Goal: Information Seeking & Learning: Learn about a topic

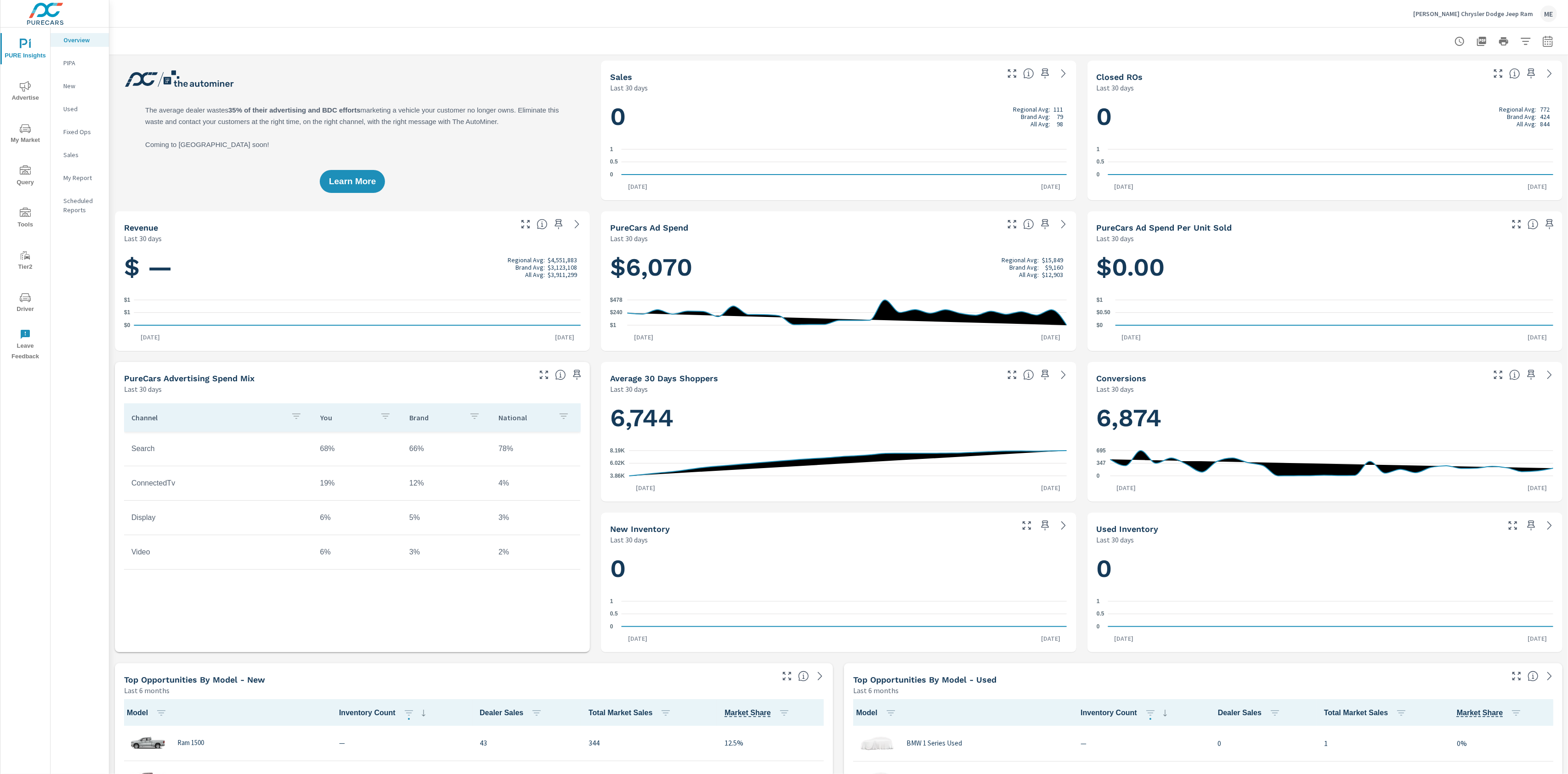
scroll to position [1, 0]
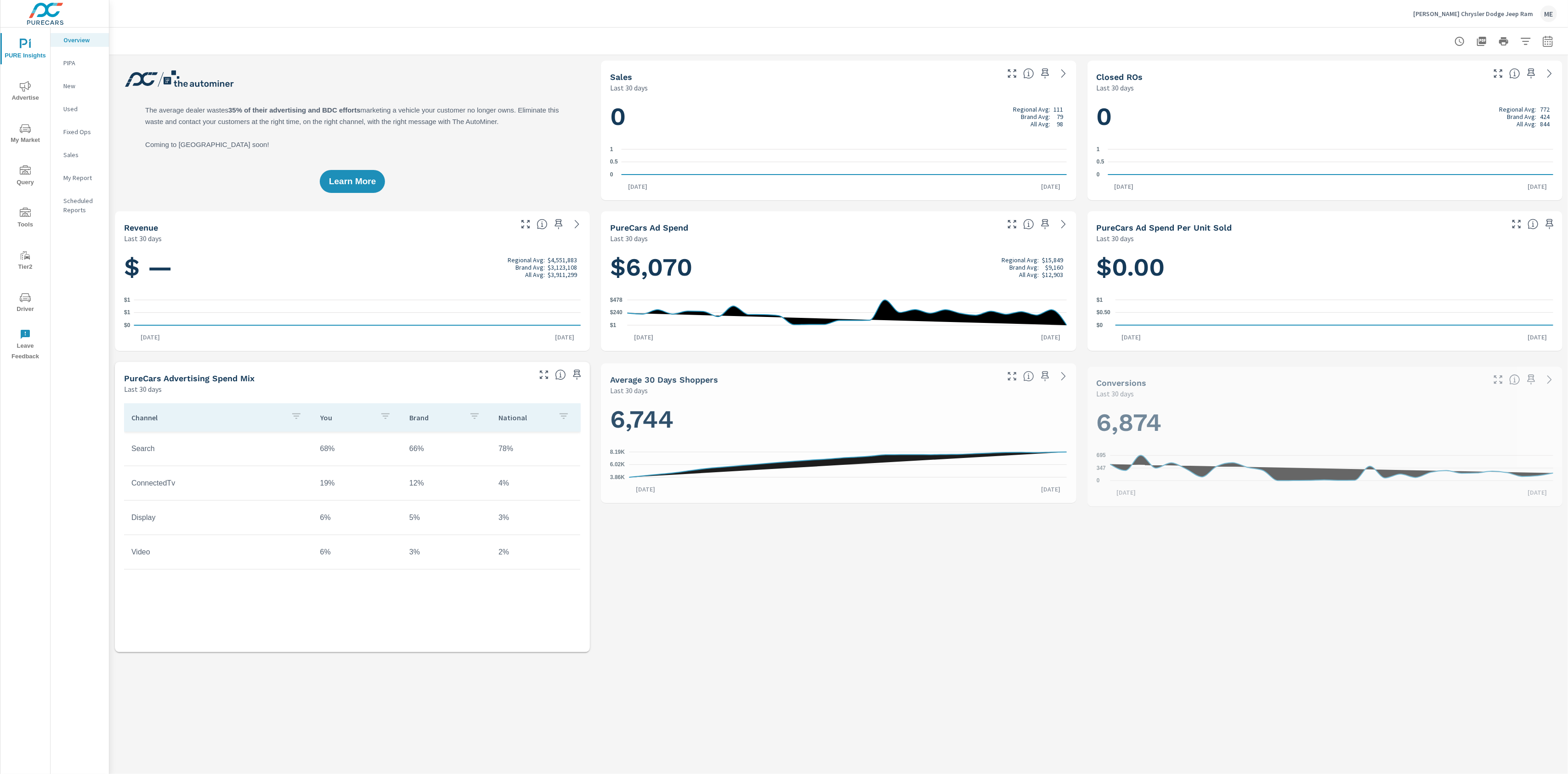
scroll to position [1, 0]
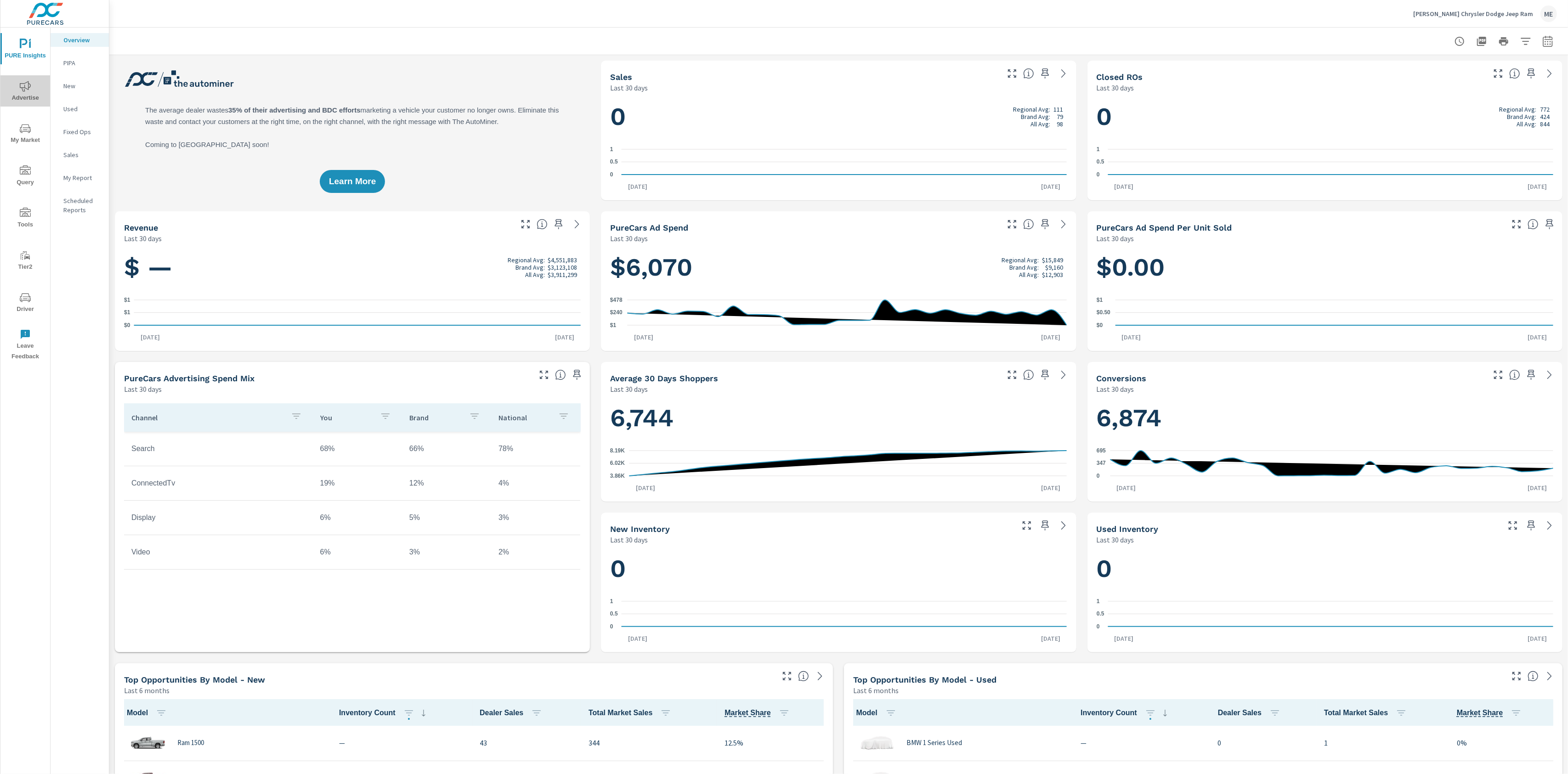
click at [23, 88] on icon "nav menu" at bounding box center [25, 86] width 11 height 11
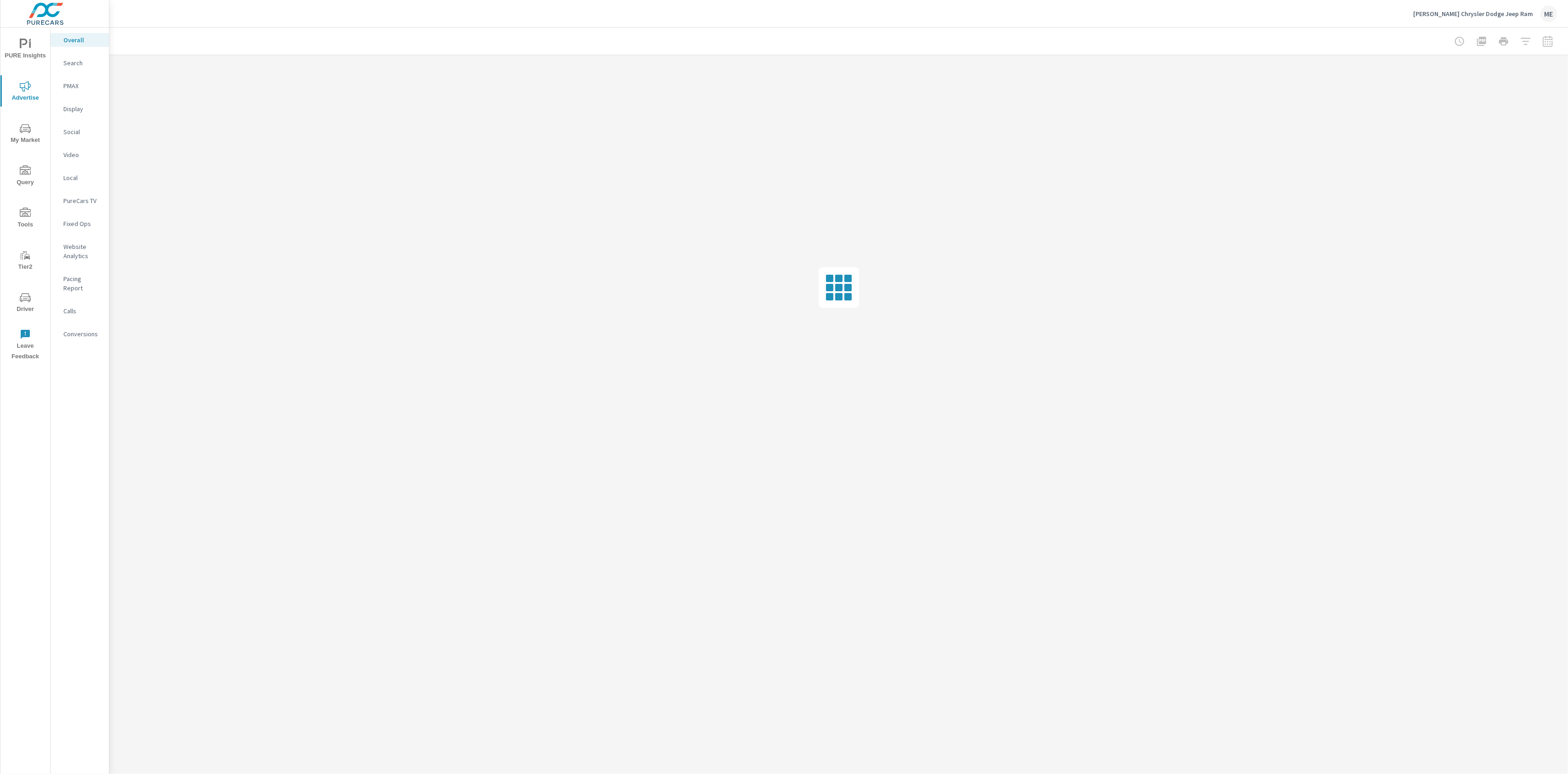
click at [22, 29] on div "PURE Insights Advertise My Market Query Tools Tier2 Driver Leave Feedback" at bounding box center [25, 196] width 50 height 338
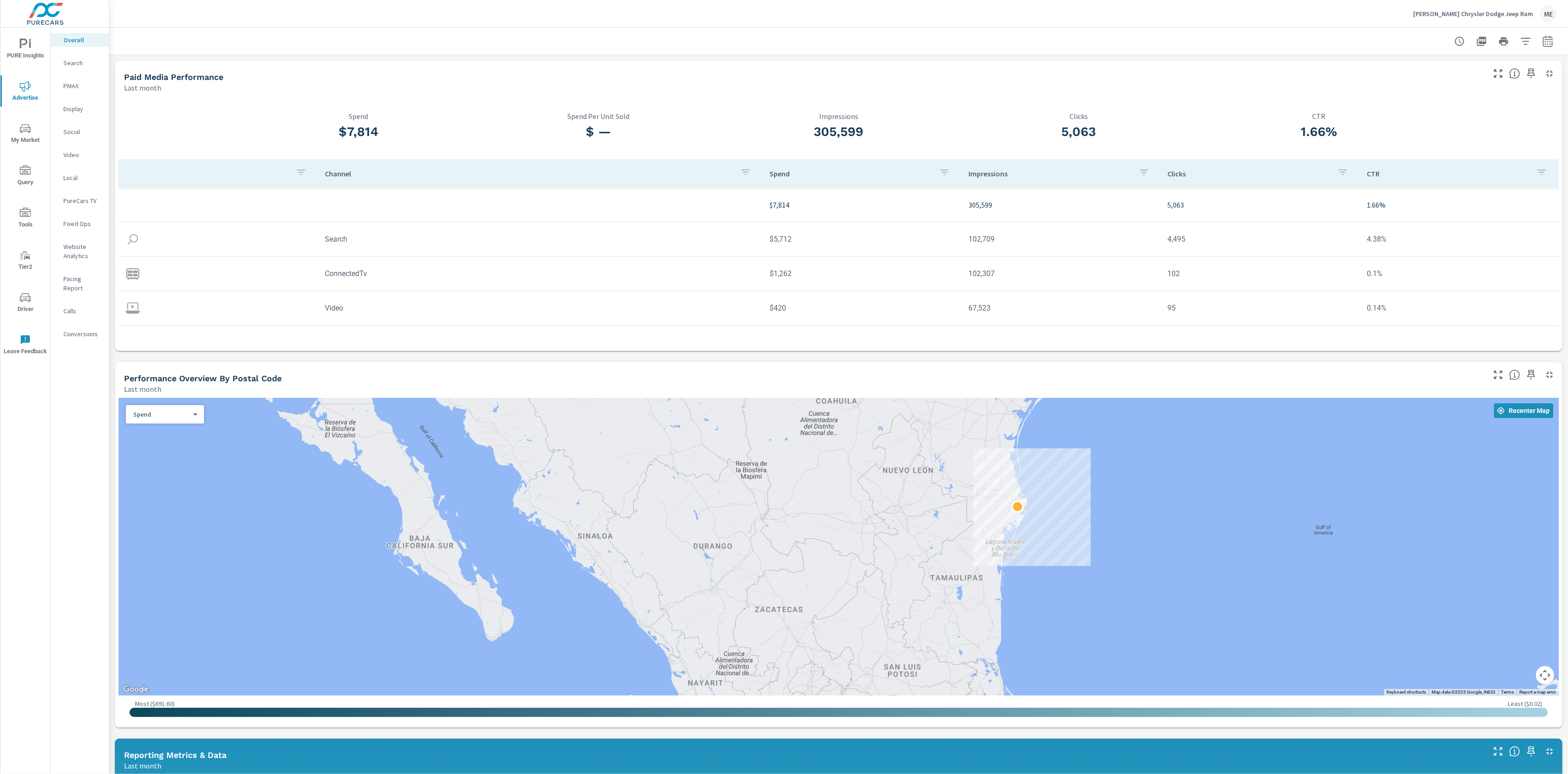
drag, startPoint x: 1193, startPoint y: 458, endPoint x: 991, endPoint y: 518, distance: 210.7
click at [1063, 490] on div at bounding box center [838, 546] width 1440 height 297
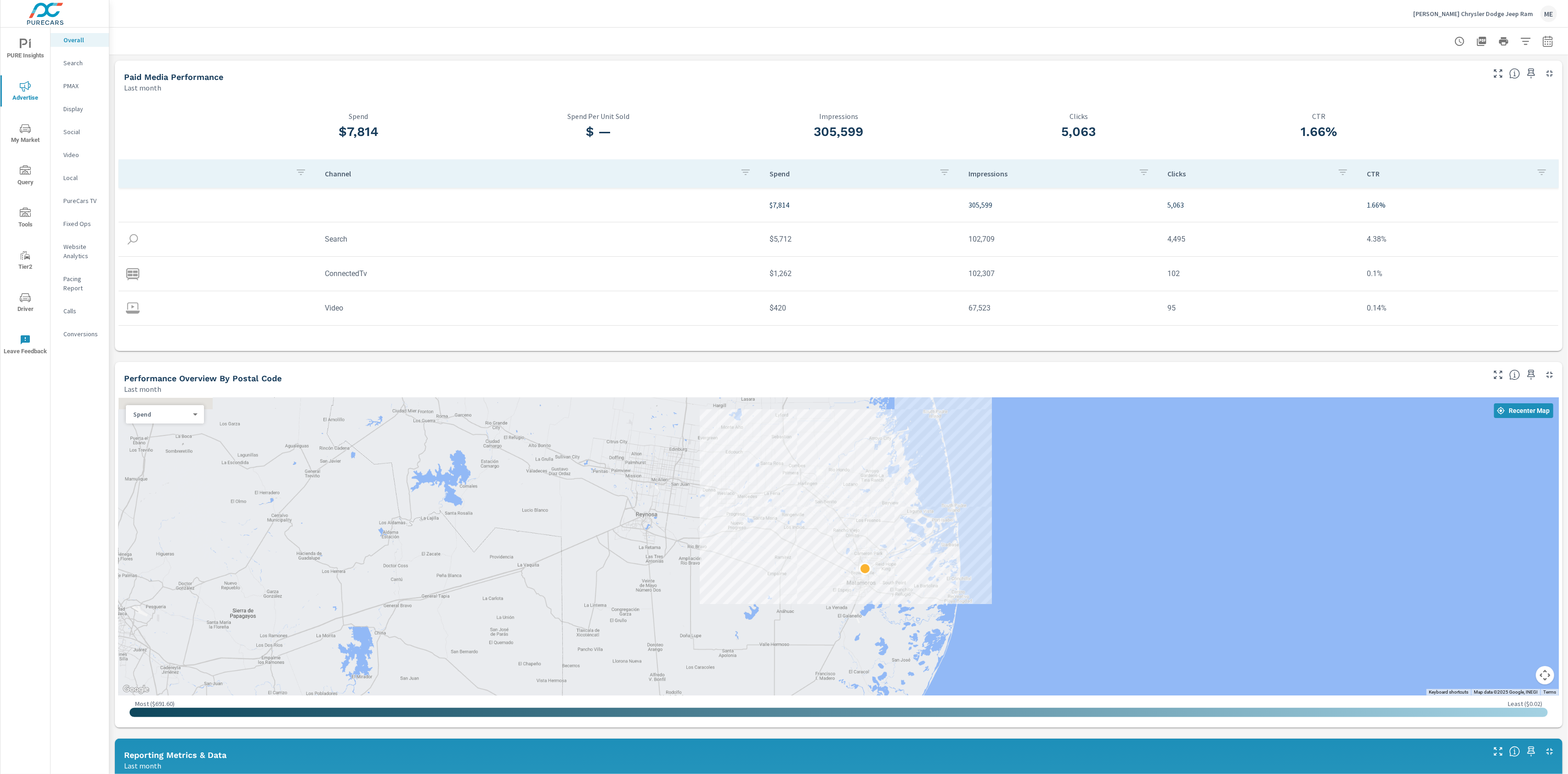
drag, startPoint x: 1085, startPoint y: 526, endPoint x: 1001, endPoint y: 601, distance: 112.6
click at [1001, 601] on div at bounding box center [838, 546] width 1440 height 297
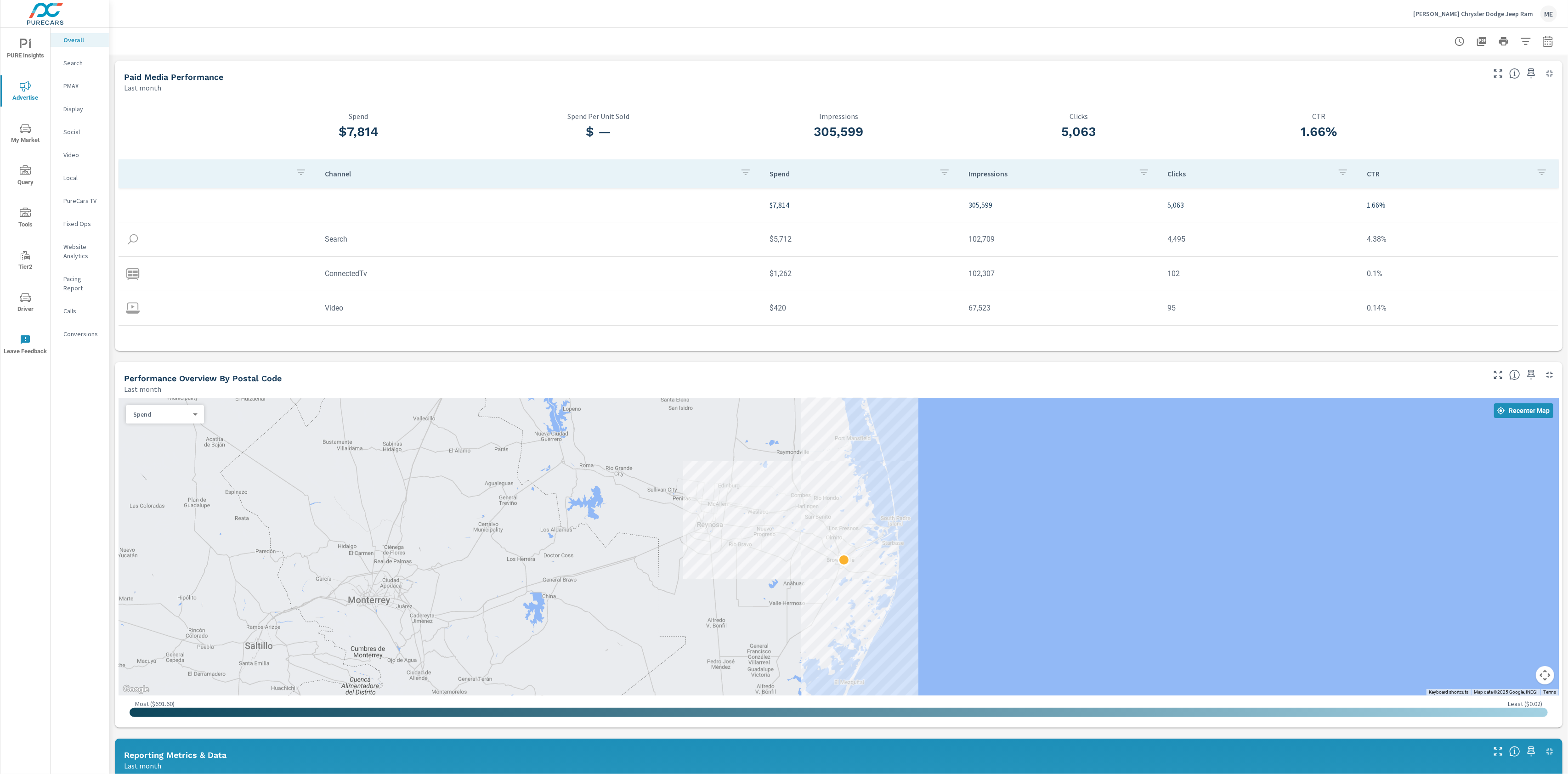
drag, startPoint x: 984, startPoint y: 580, endPoint x: 924, endPoint y: 564, distance: 62.1
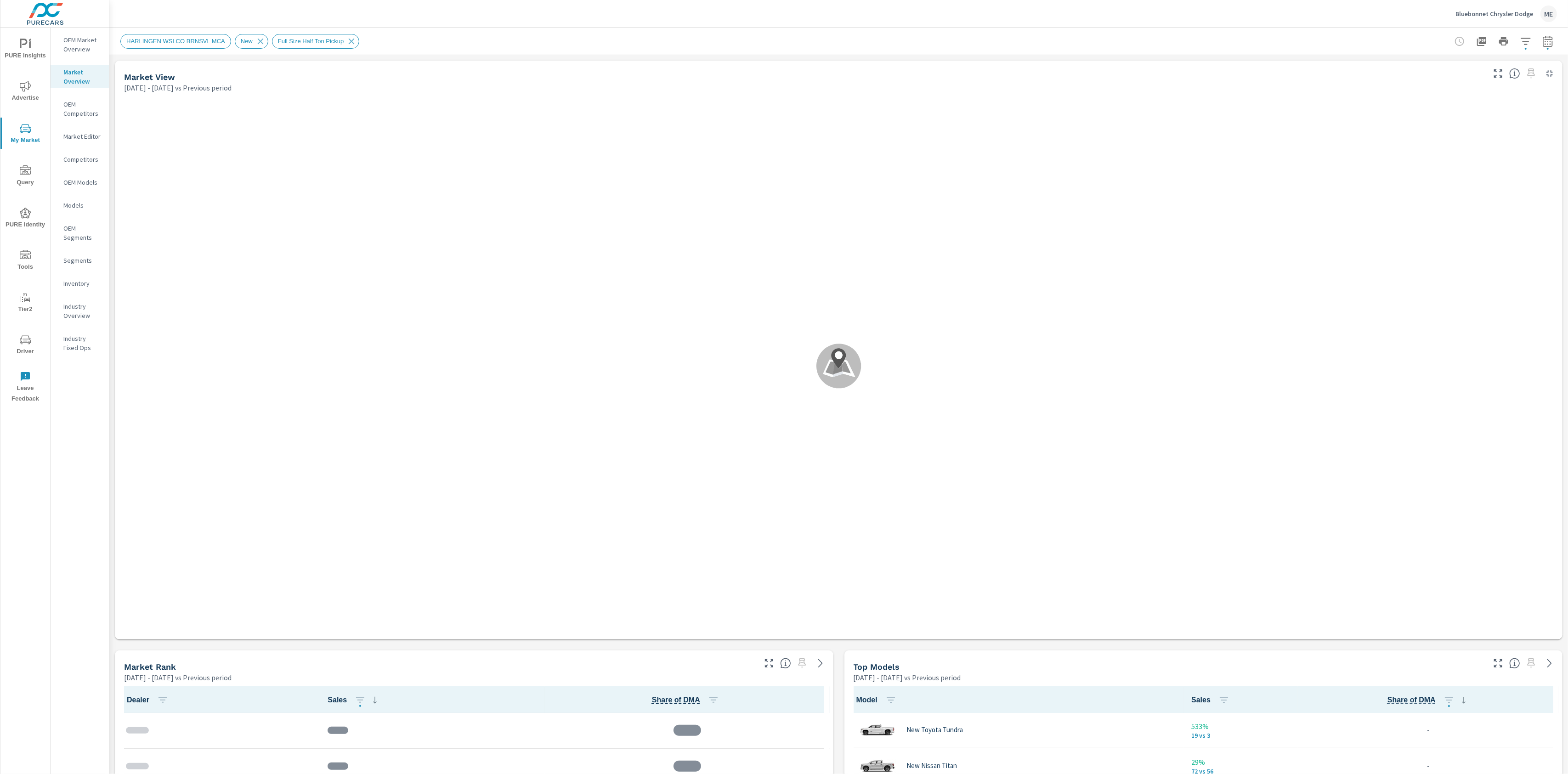
scroll to position [1, 0]
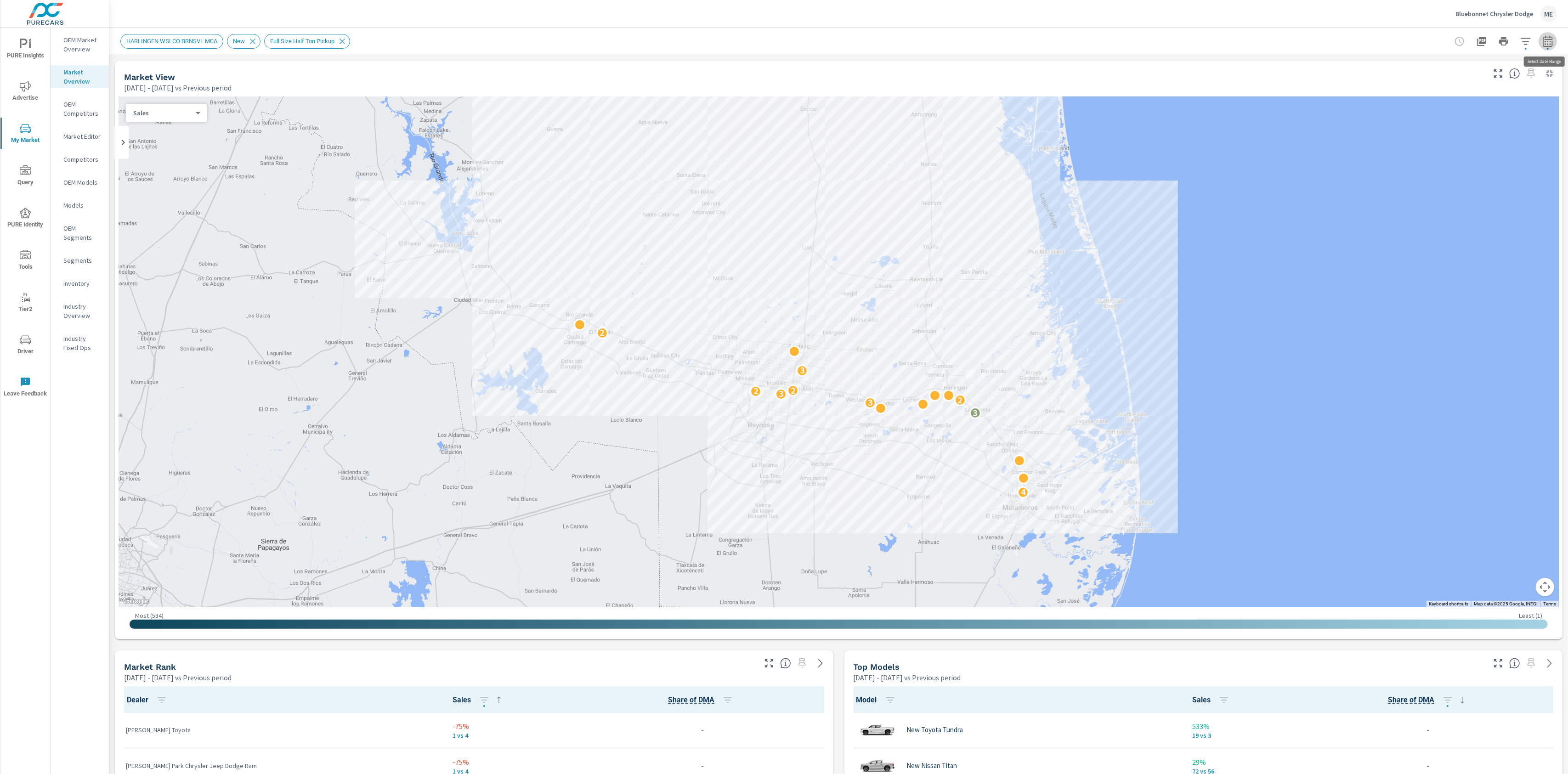
click at [1545, 36] on icon "button" at bounding box center [1547, 41] width 10 height 11
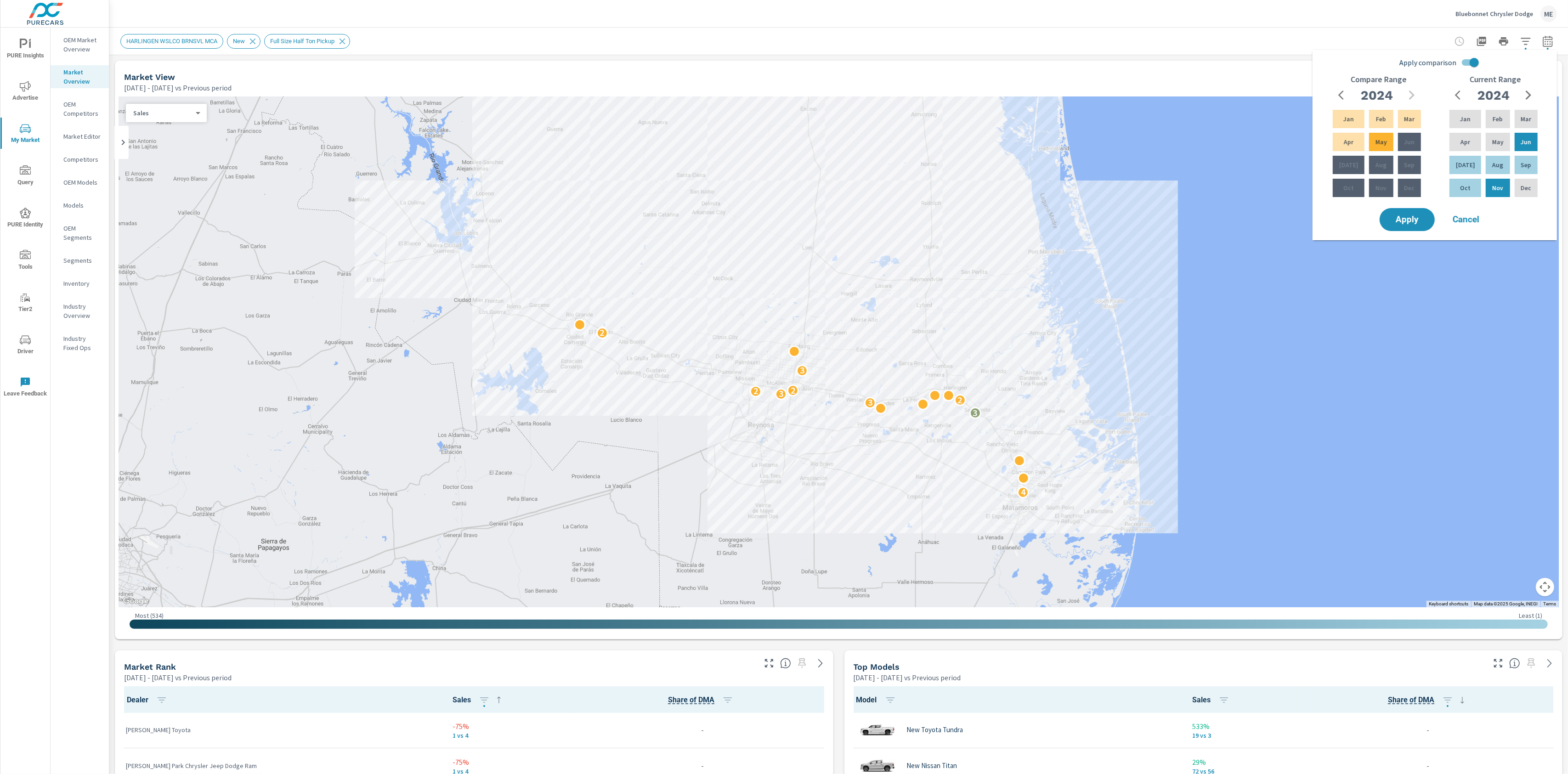
click at [1470, 59] on input "Apply comparison" at bounding box center [1474, 63] width 53 height 18
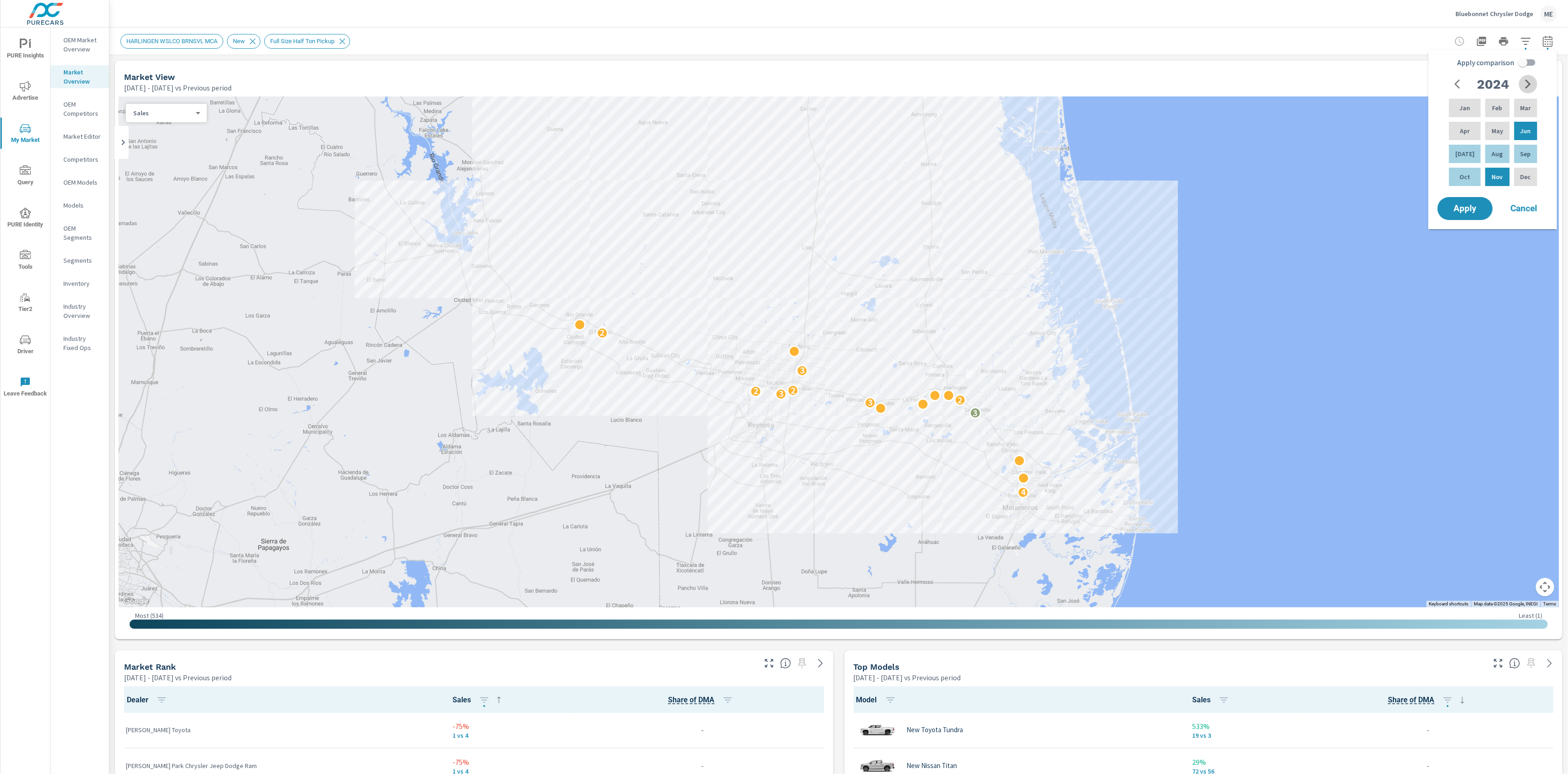
drag, startPoint x: 1528, startPoint y: 82, endPoint x: 1526, endPoint y: 88, distance: 6.3
click at [1528, 82] on icon "button" at bounding box center [1528, 83] width 5 height 9
drag, startPoint x: 1459, startPoint y: 134, endPoint x: 1504, endPoint y: 133, distance: 45.0
click at [1460, 134] on p "Apr" at bounding box center [1465, 131] width 10 height 9
click at [1535, 129] on div "Jun" at bounding box center [1525, 131] width 27 height 22
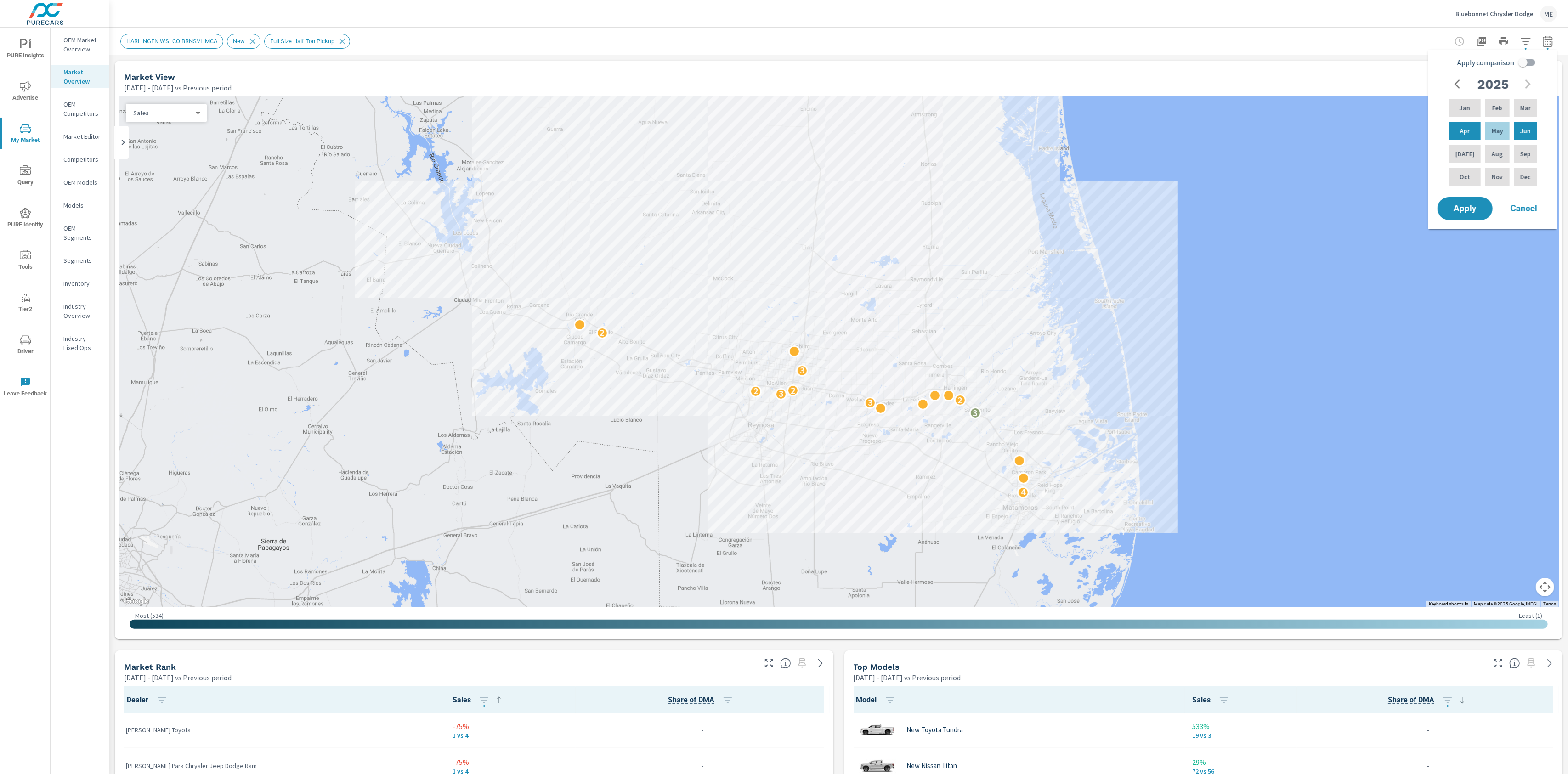
click at [1526, 59] on input "Apply comparison" at bounding box center [1523, 63] width 53 height 18
checkbox input "true"
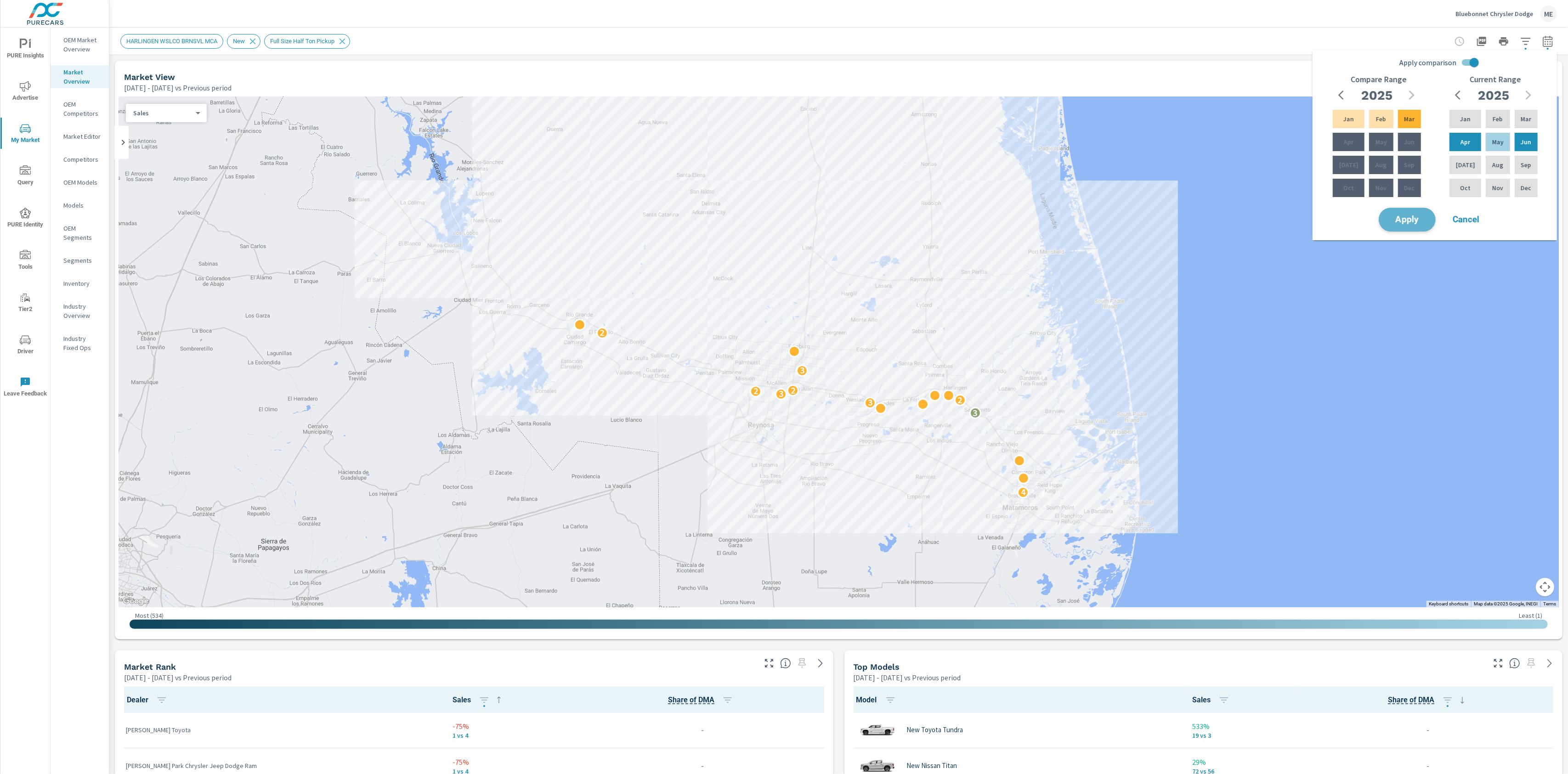
click at [1398, 222] on span "Apply" at bounding box center [1407, 219] width 38 height 9
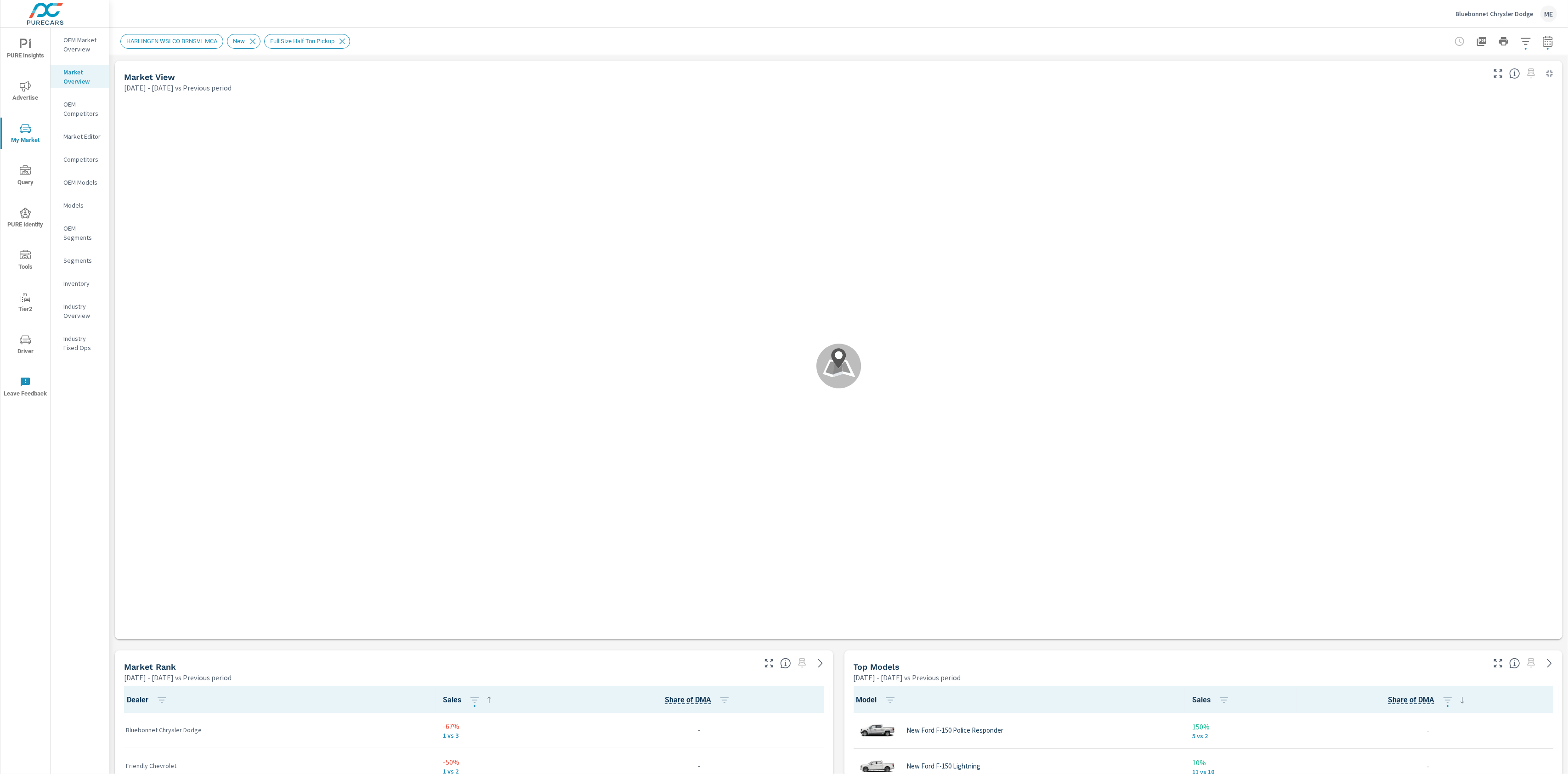
scroll to position [1, 0]
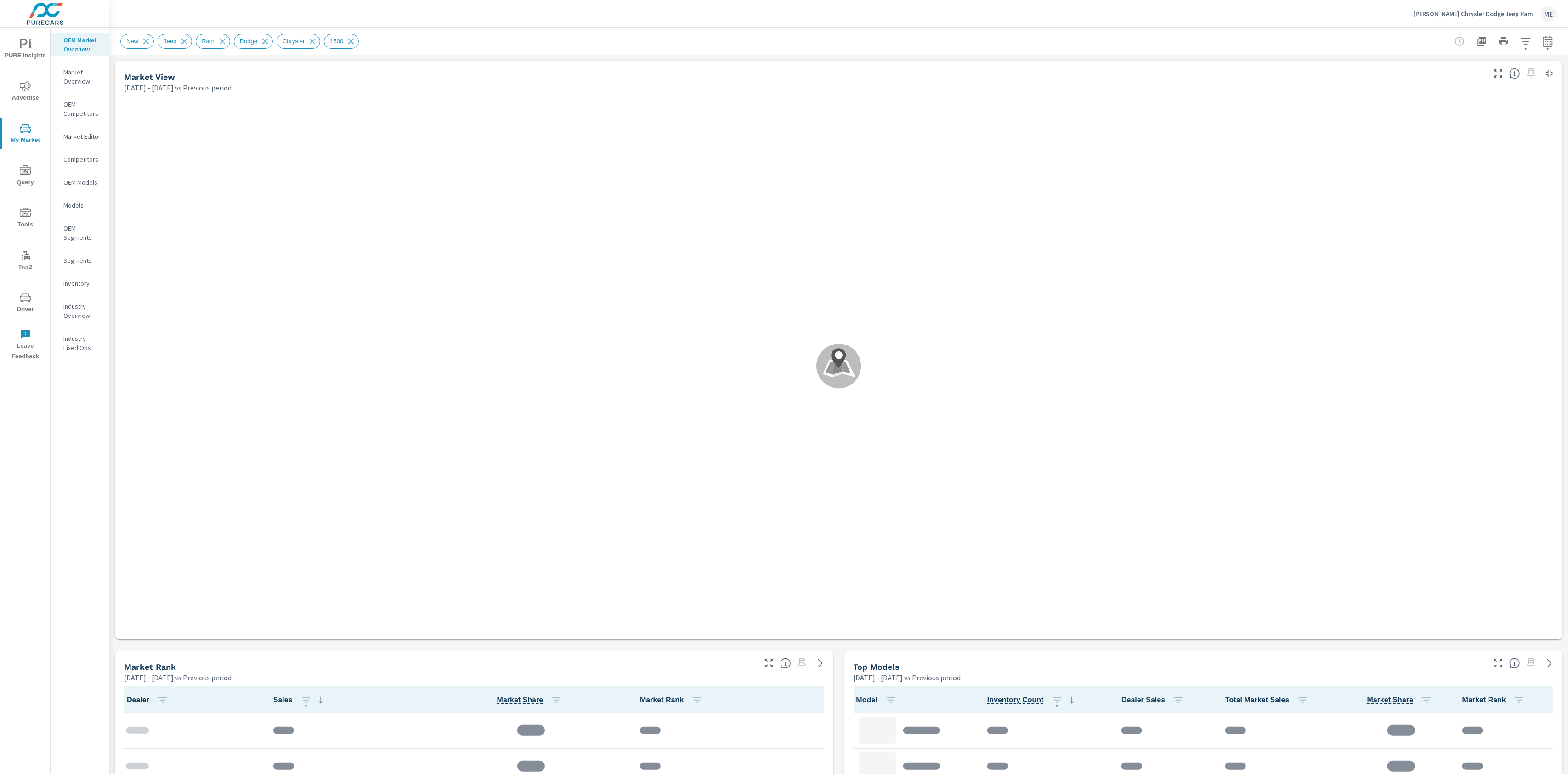
click at [1557, 44] on div "New Jeep Ram Dodge Chrysler 1500" at bounding box center [839, 41] width 1459 height 27
click at [1551, 40] on icon "button" at bounding box center [1547, 41] width 11 height 11
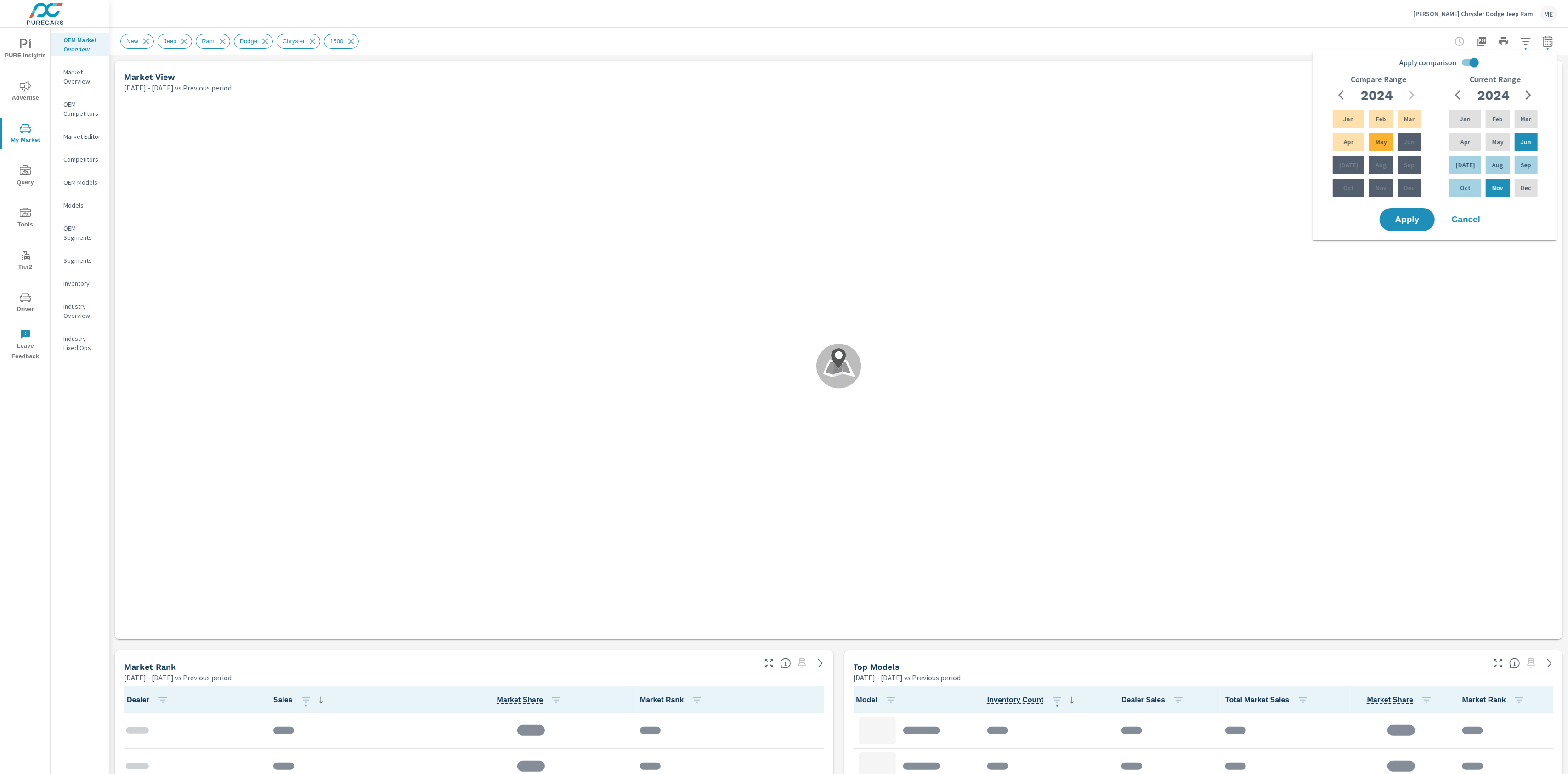
drag, startPoint x: 1473, startPoint y: 62, endPoint x: 1484, endPoint y: 65, distance: 11.4
click at [1473, 62] on input "Apply comparison" at bounding box center [1474, 63] width 53 height 18
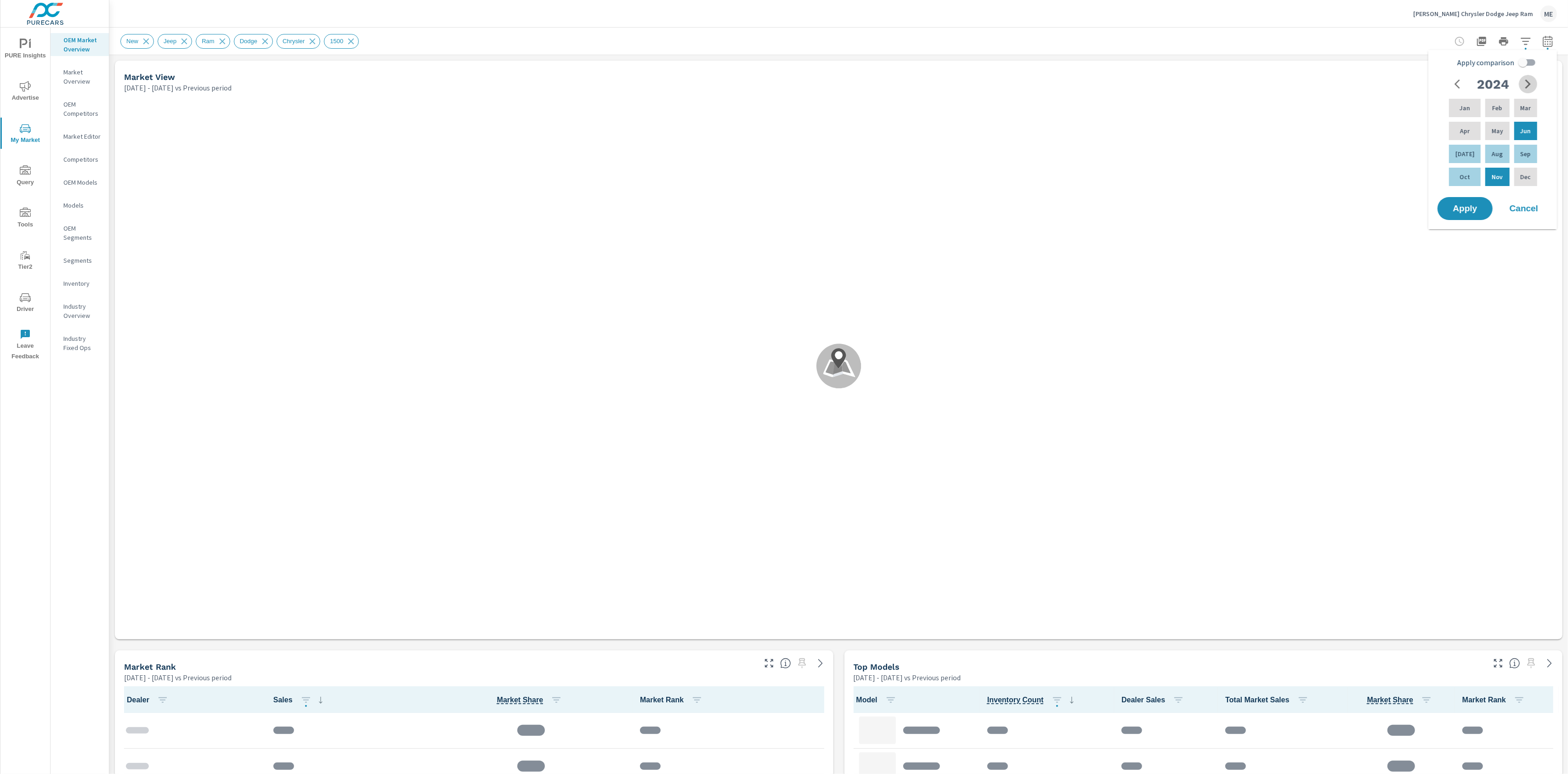
click at [1530, 89] on icon "button" at bounding box center [1528, 84] width 11 height 11
drag, startPoint x: 1465, startPoint y: 134, endPoint x: 1476, endPoint y: 134, distance: 11.0
click at [1466, 134] on p "Apr" at bounding box center [1465, 131] width 10 height 9
click at [1522, 133] on p "Jun" at bounding box center [1525, 131] width 10 height 9
click at [1524, 61] on input "Apply comparison" at bounding box center [1523, 63] width 53 height 18
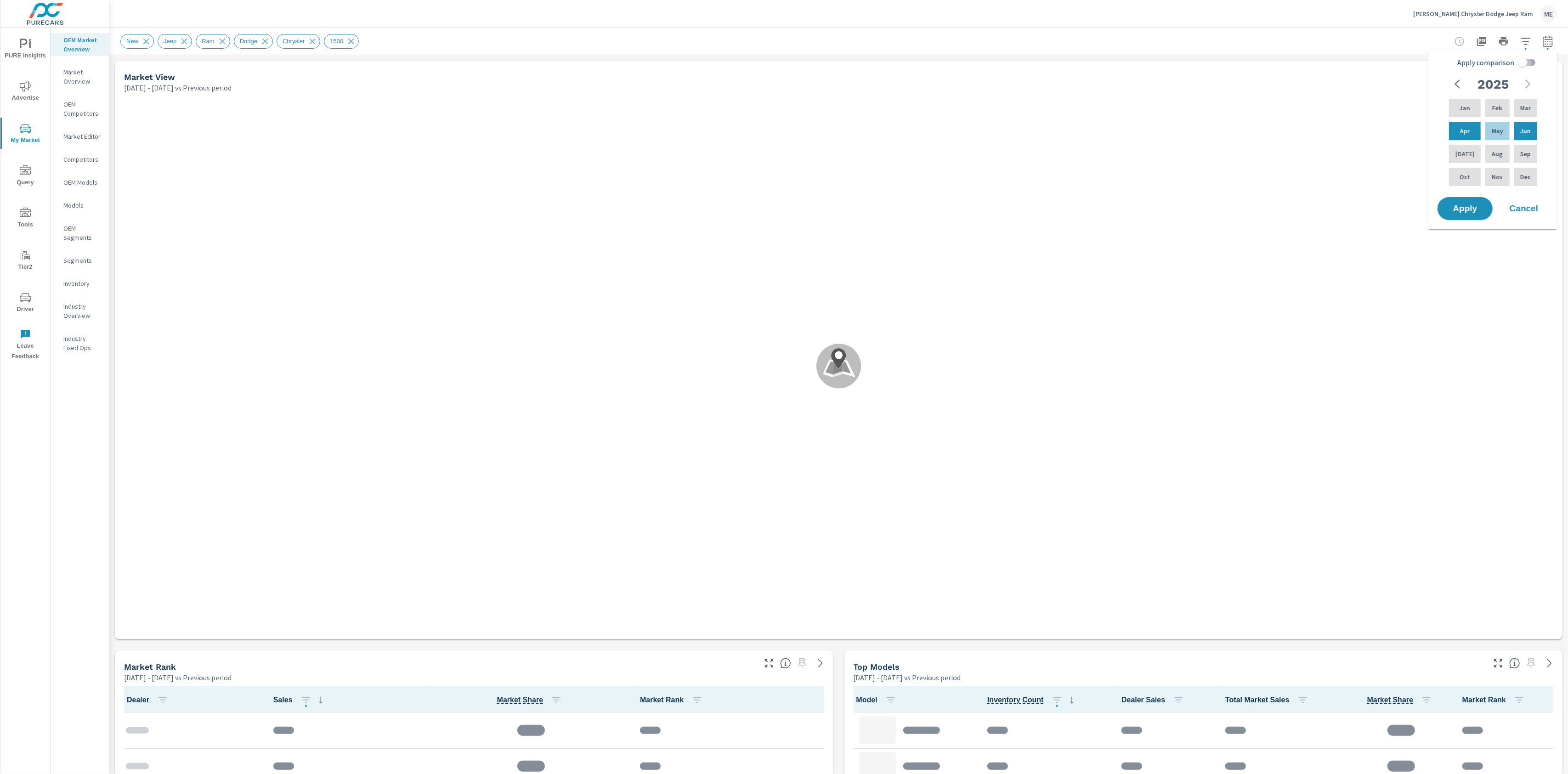
checkbox input "true"
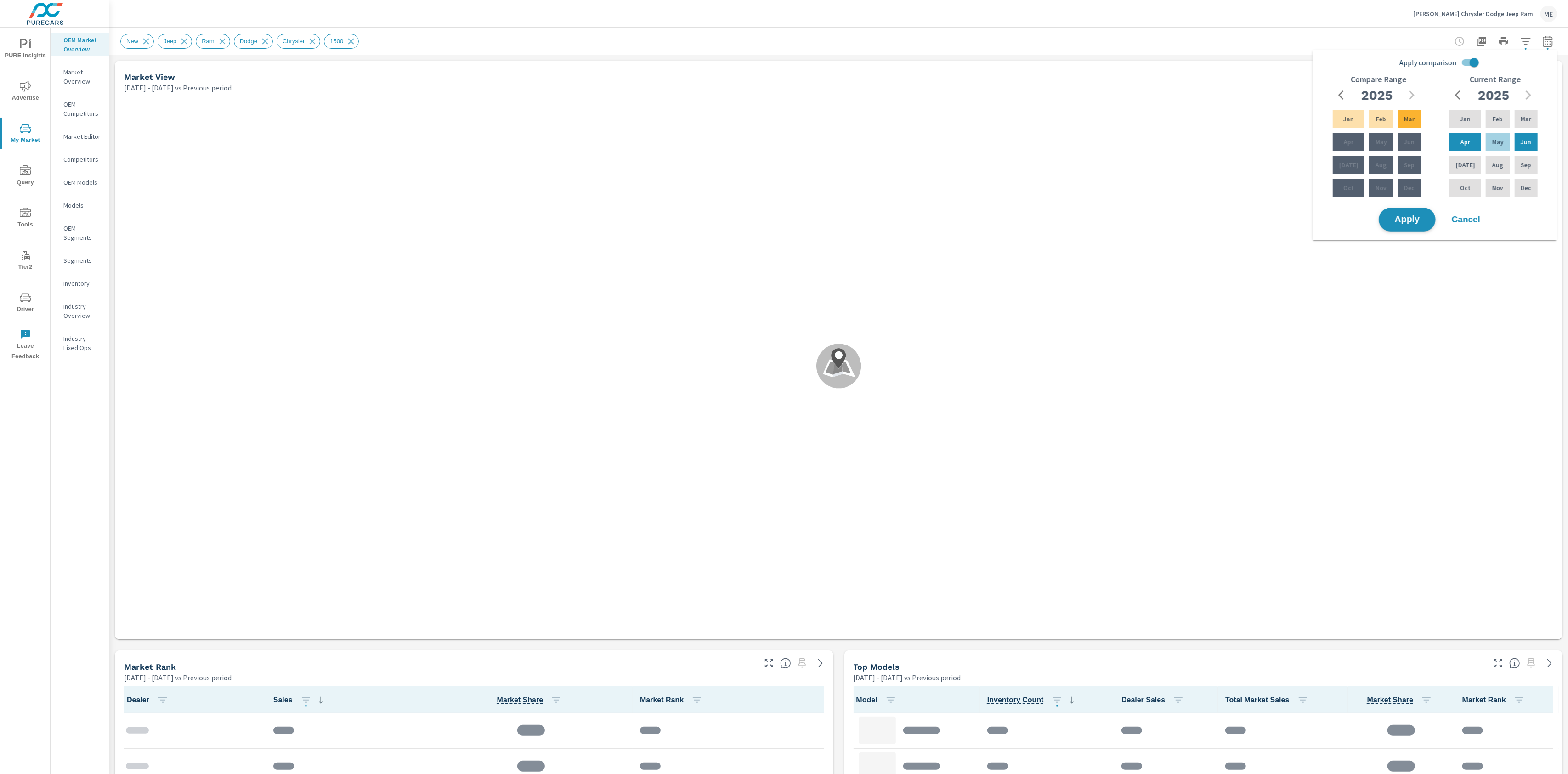
click at [1404, 216] on span "Apply" at bounding box center [1407, 219] width 38 height 9
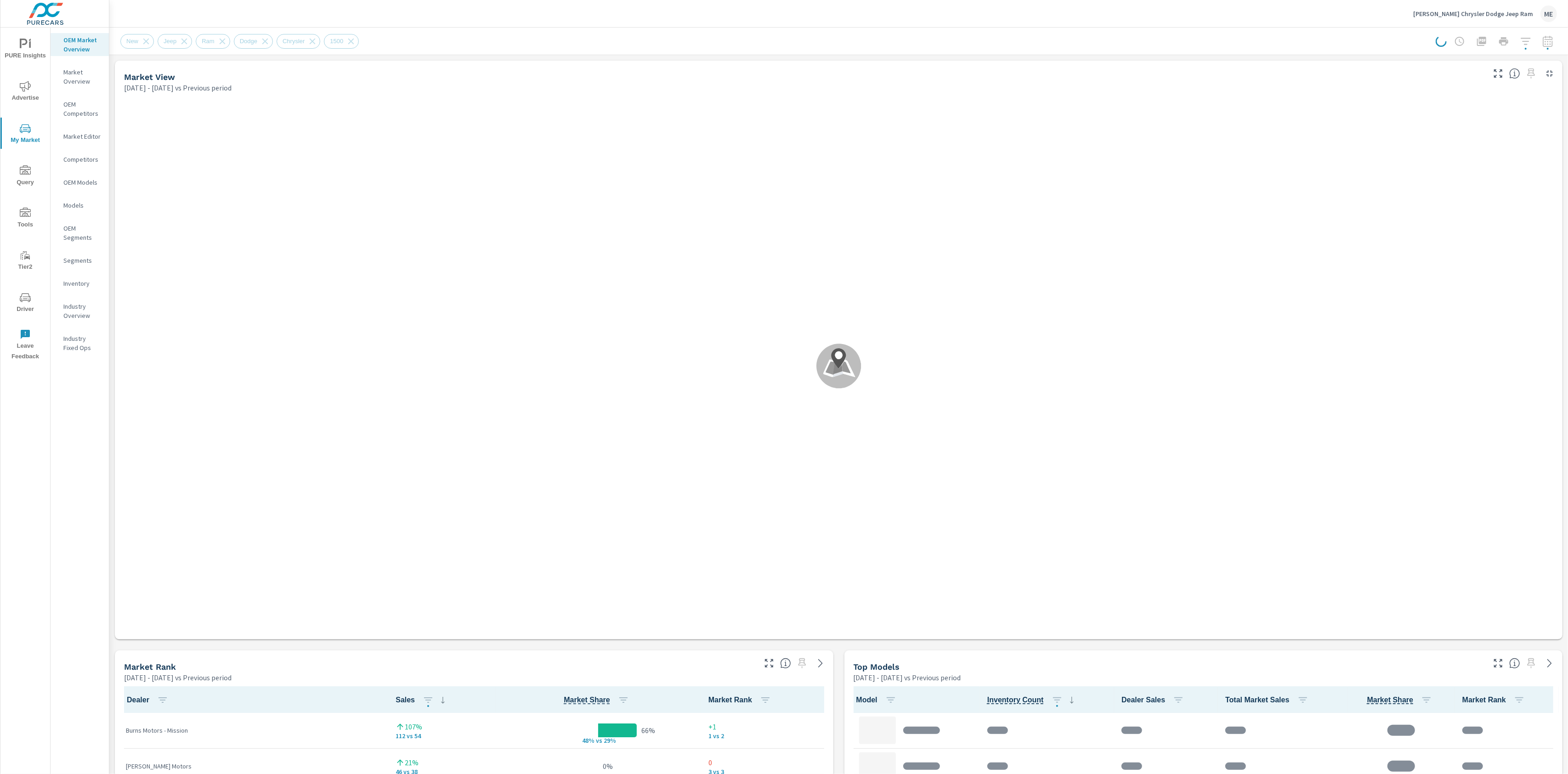
scroll to position [36, 0]
click at [897, 26] on div "[PERSON_NAME] Chrysler Dodge Jeep Ram ME" at bounding box center [839, 14] width 1437 height 27
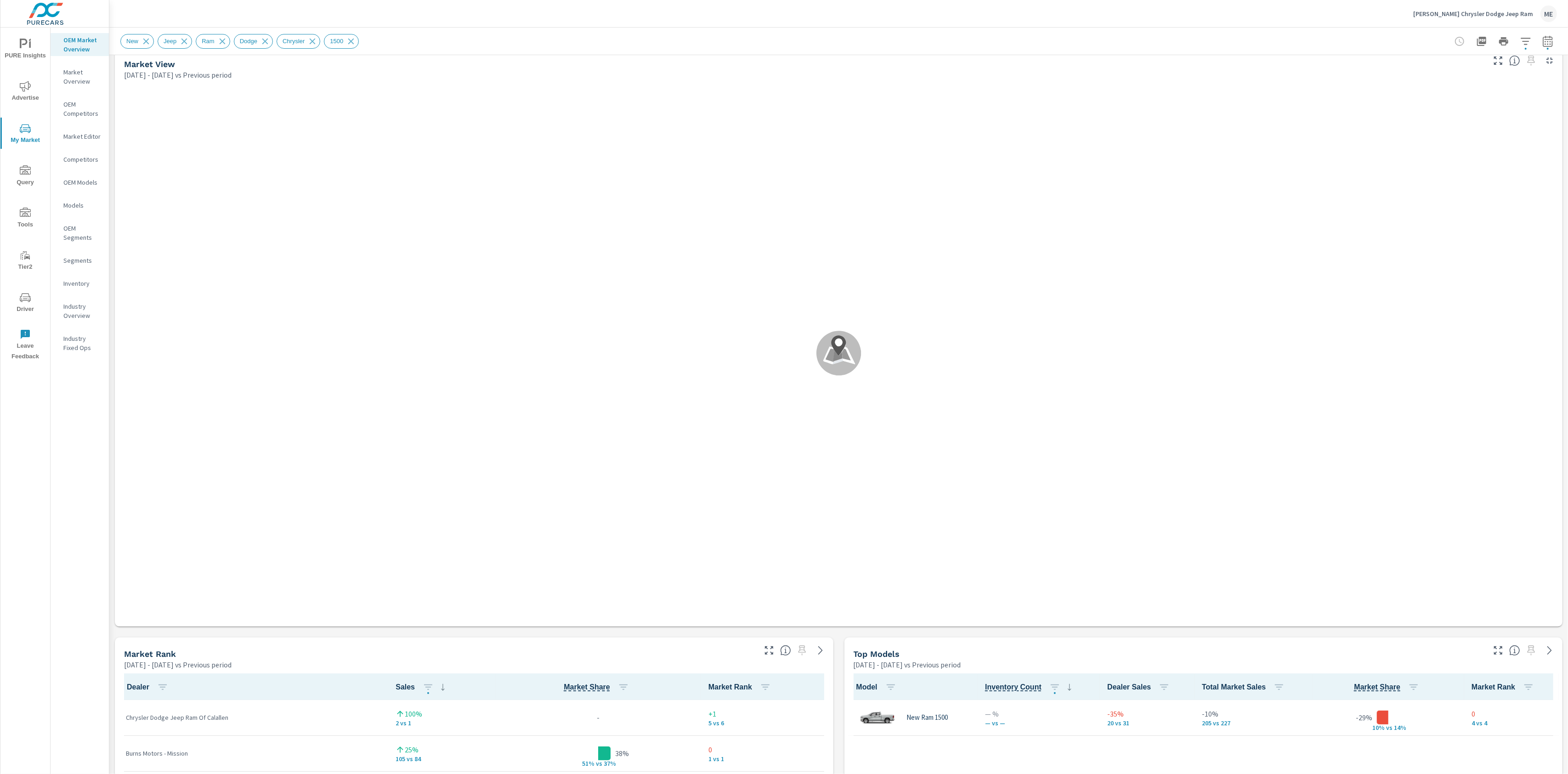
scroll to position [3, 0]
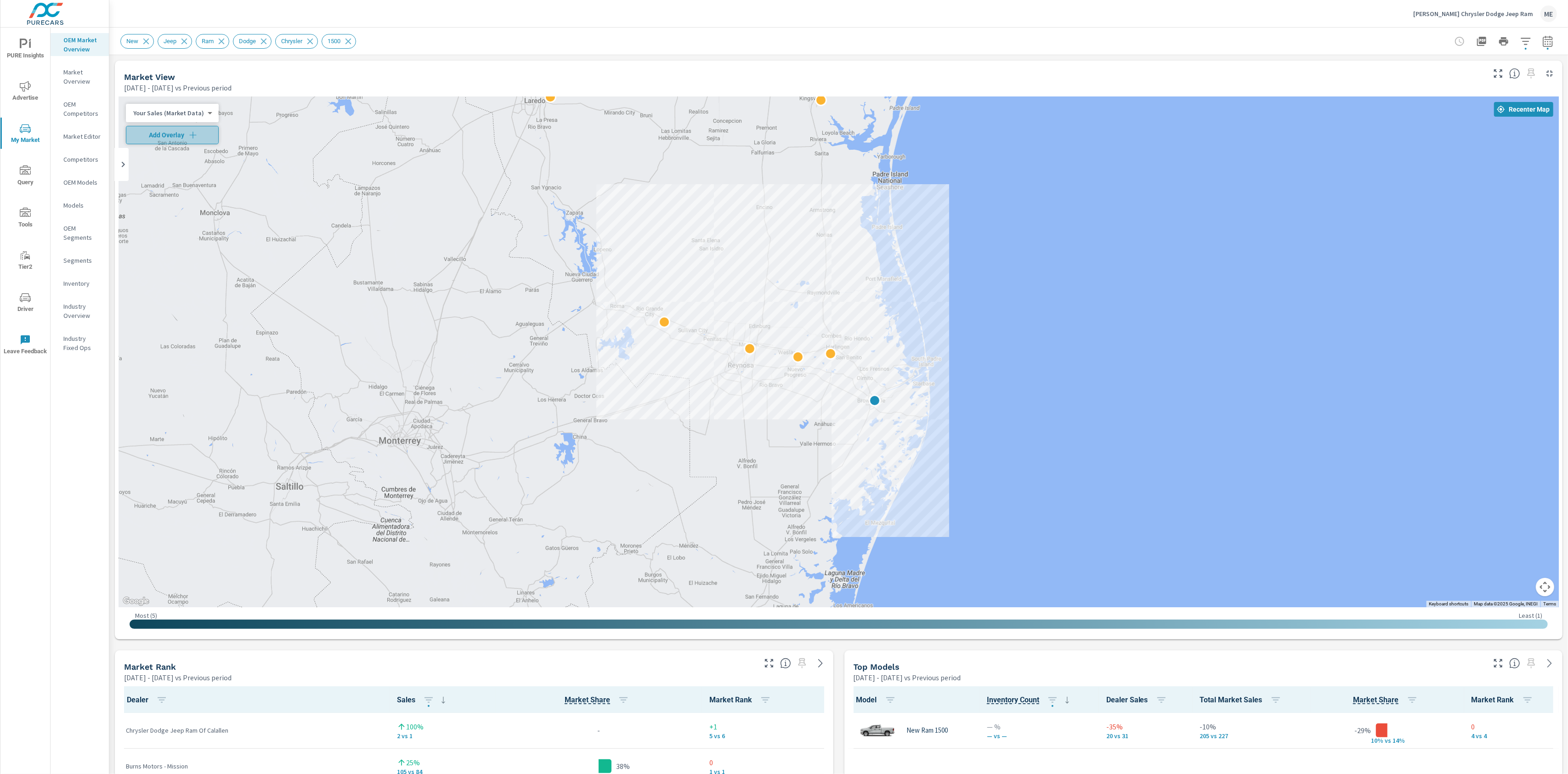
click at [174, 135] on span "Add Overlay" at bounding box center [172, 135] width 85 height 9
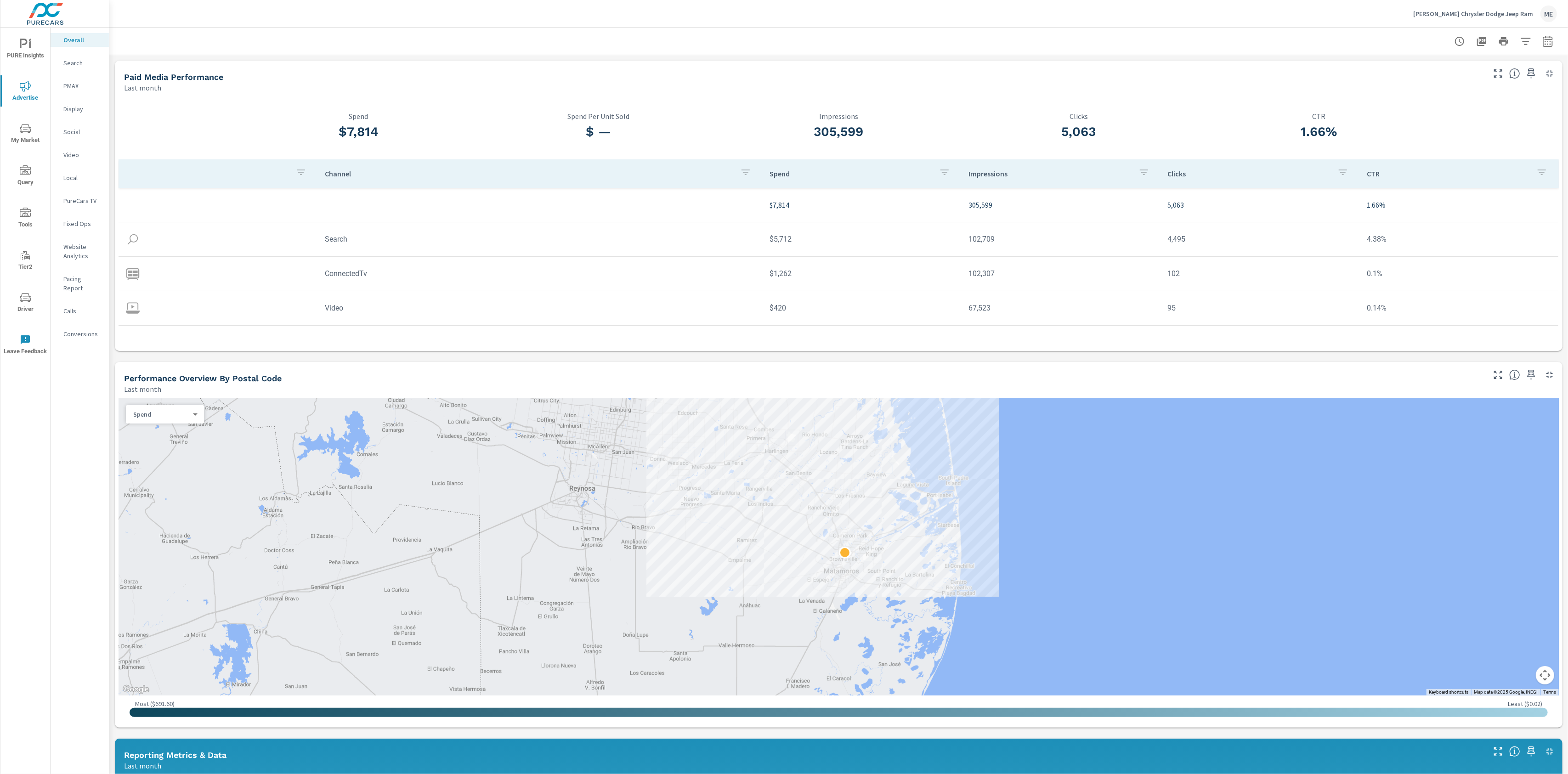
click at [18, 49] on span "PURE Insights" at bounding box center [25, 49] width 44 height 23
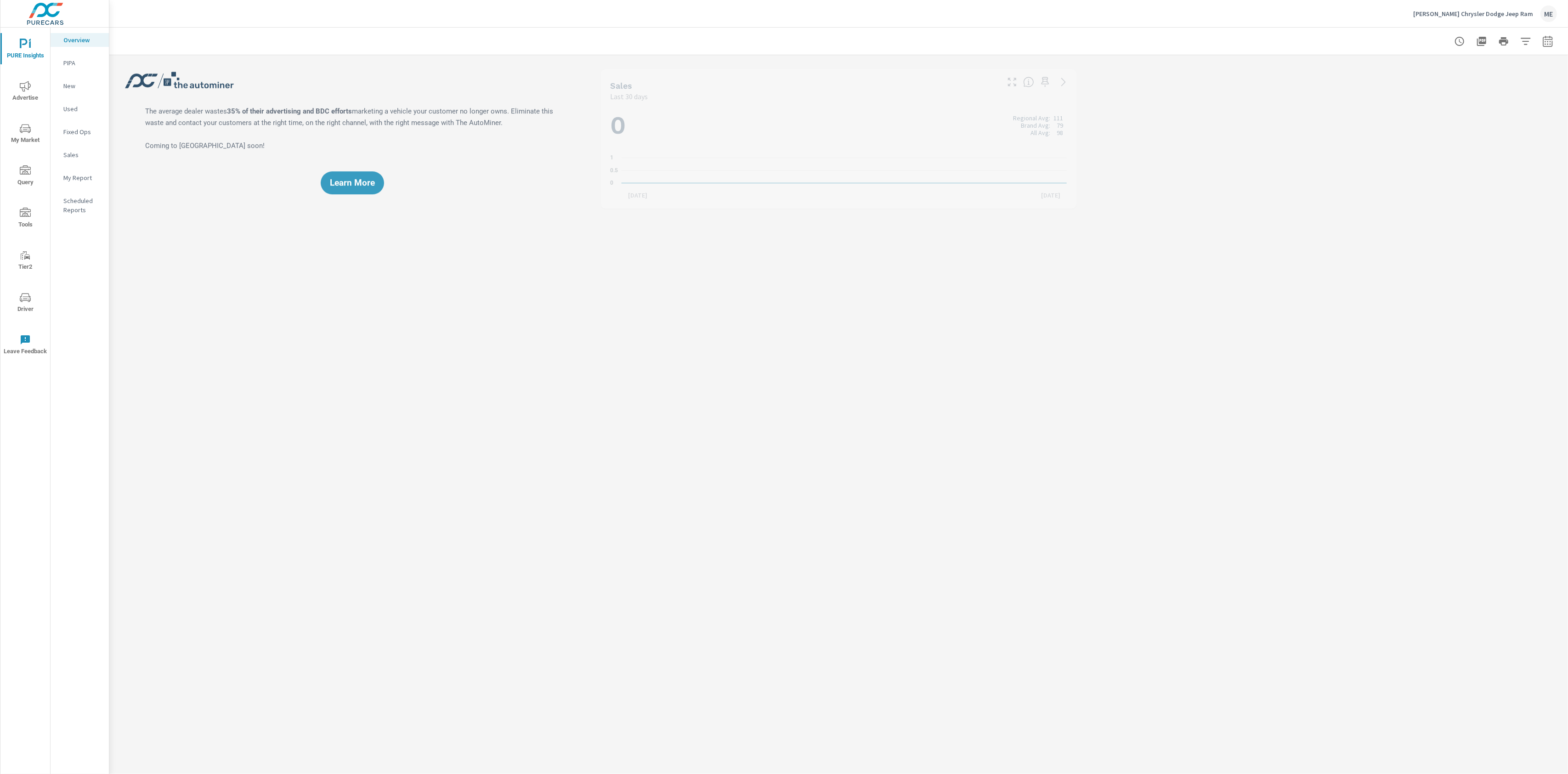
click at [16, 94] on span "Advertise" at bounding box center [25, 92] width 44 height 23
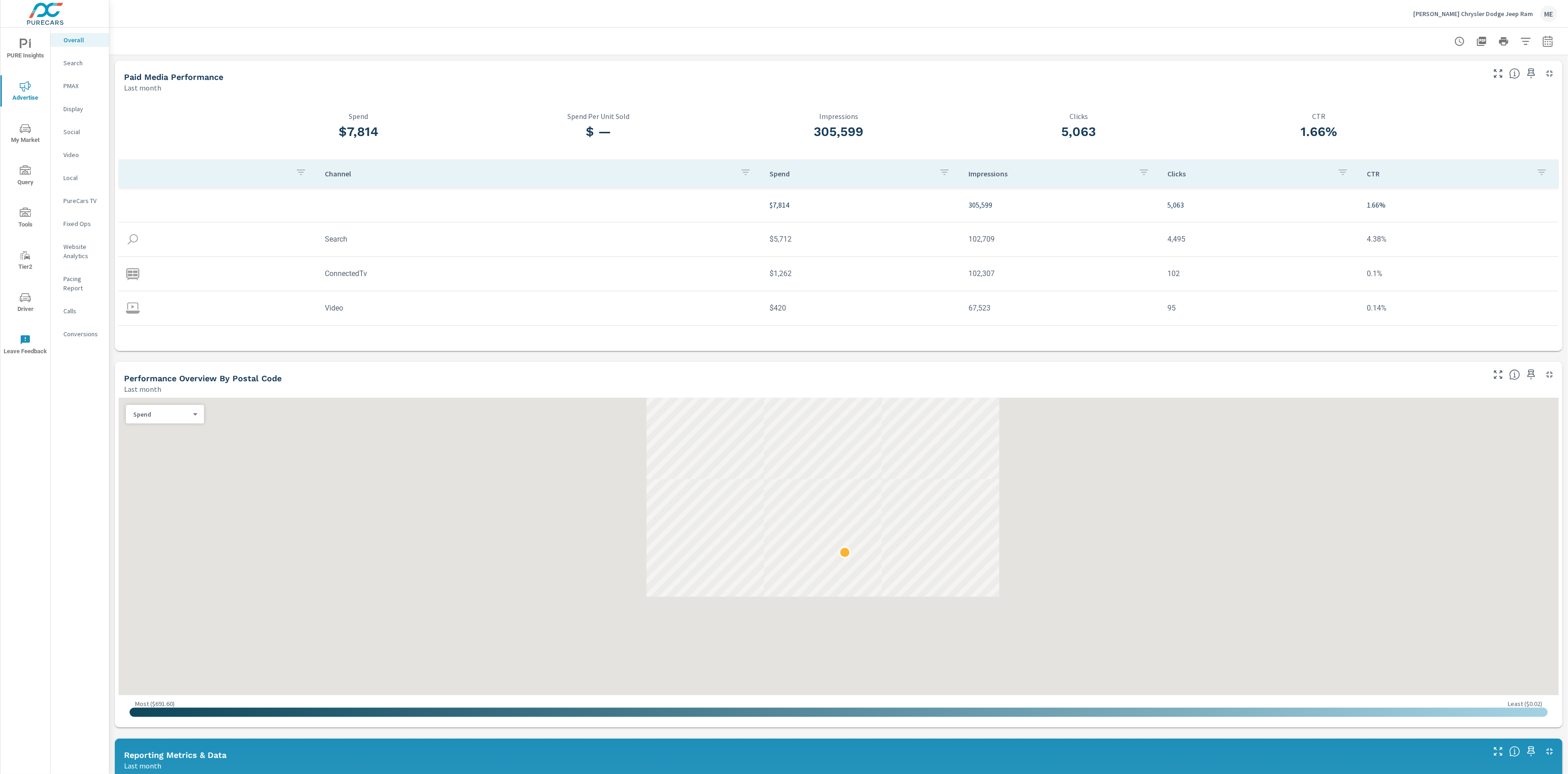
click at [343, 22] on div "[PERSON_NAME] Chrysler Dodge Jeep Ram ME" at bounding box center [839, 14] width 1437 height 27
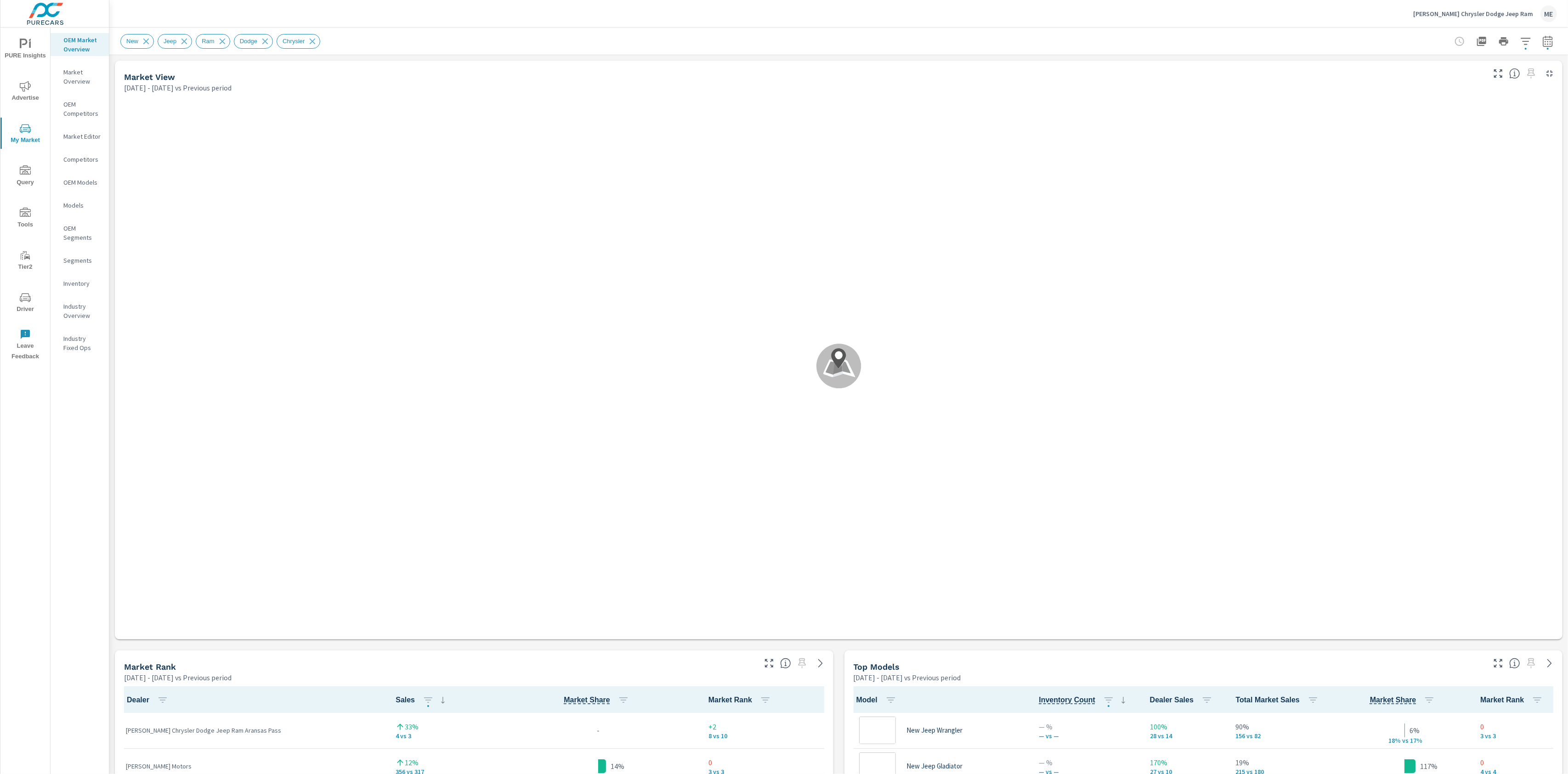
scroll to position [1, 0]
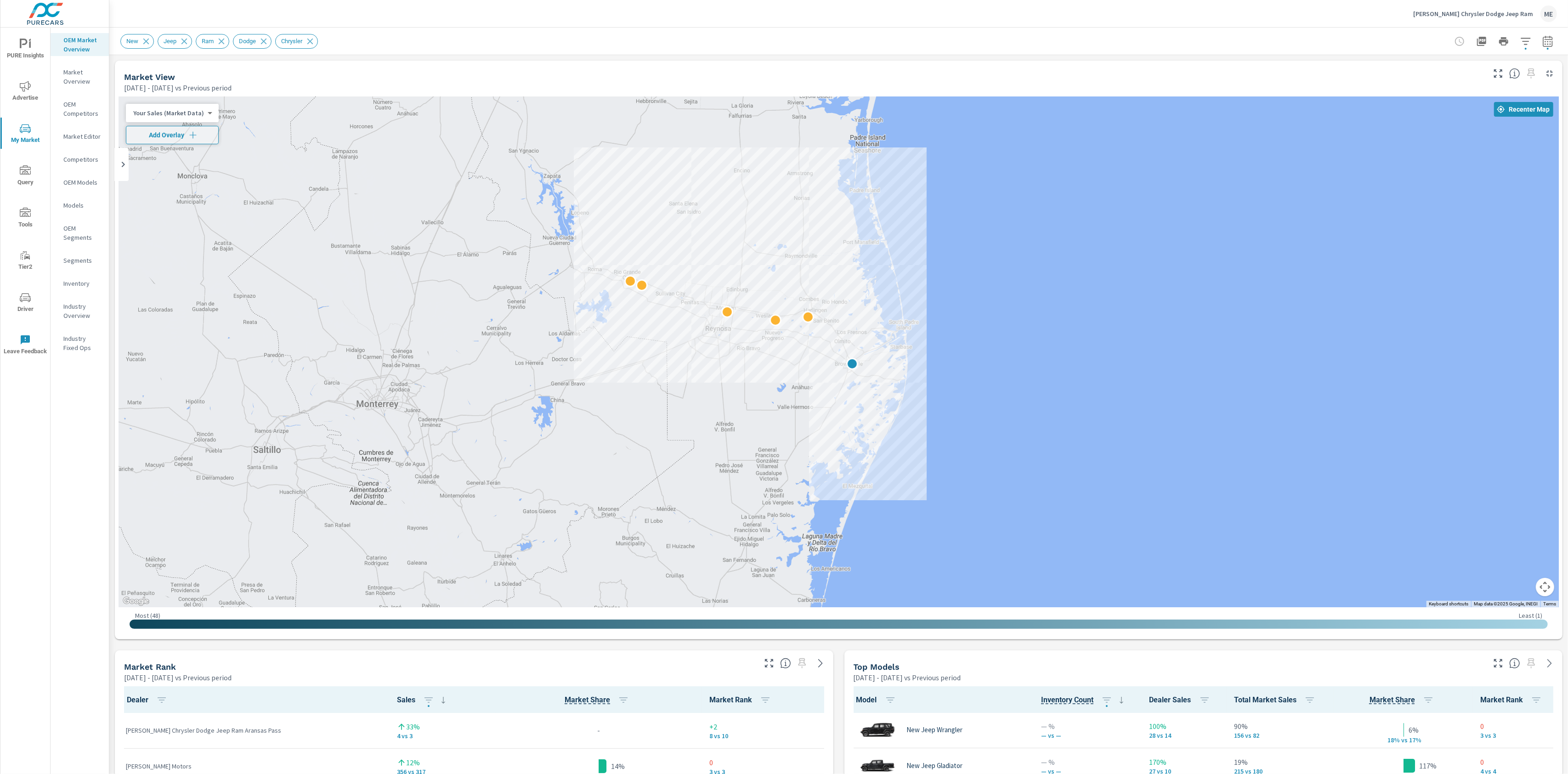
click at [720, 51] on div "New Jeep Ram Dodge Chrysler" at bounding box center [839, 41] width 1437 height 27
click at [701, 43] on div "New Jeep Ram Dodge Chrysler" at bounding box center [774, 42] width 1308 height 15
click at [1043, 32] on div "New Jeep Ram Dodge Chrysler" at bounding box center [839, 41] width 1437 height 27
click at [1522, 39] on icon "button" at bounding box center [1526, 41] width 11 height 11
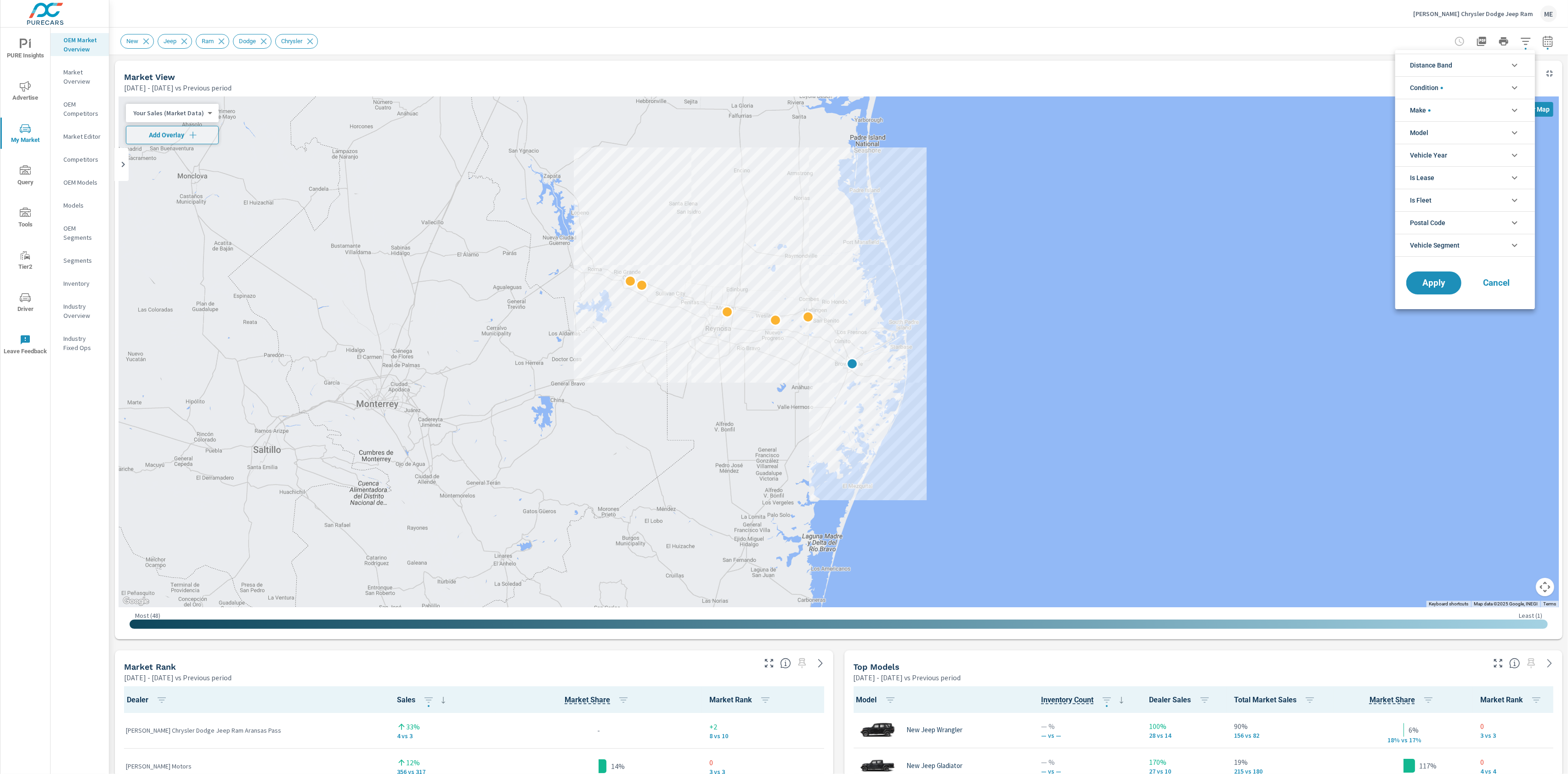
scroll to position [62, 0]
click at [1442, 62] on span "Distance Band" at bounding box center [1431, 65] width 42 height 22
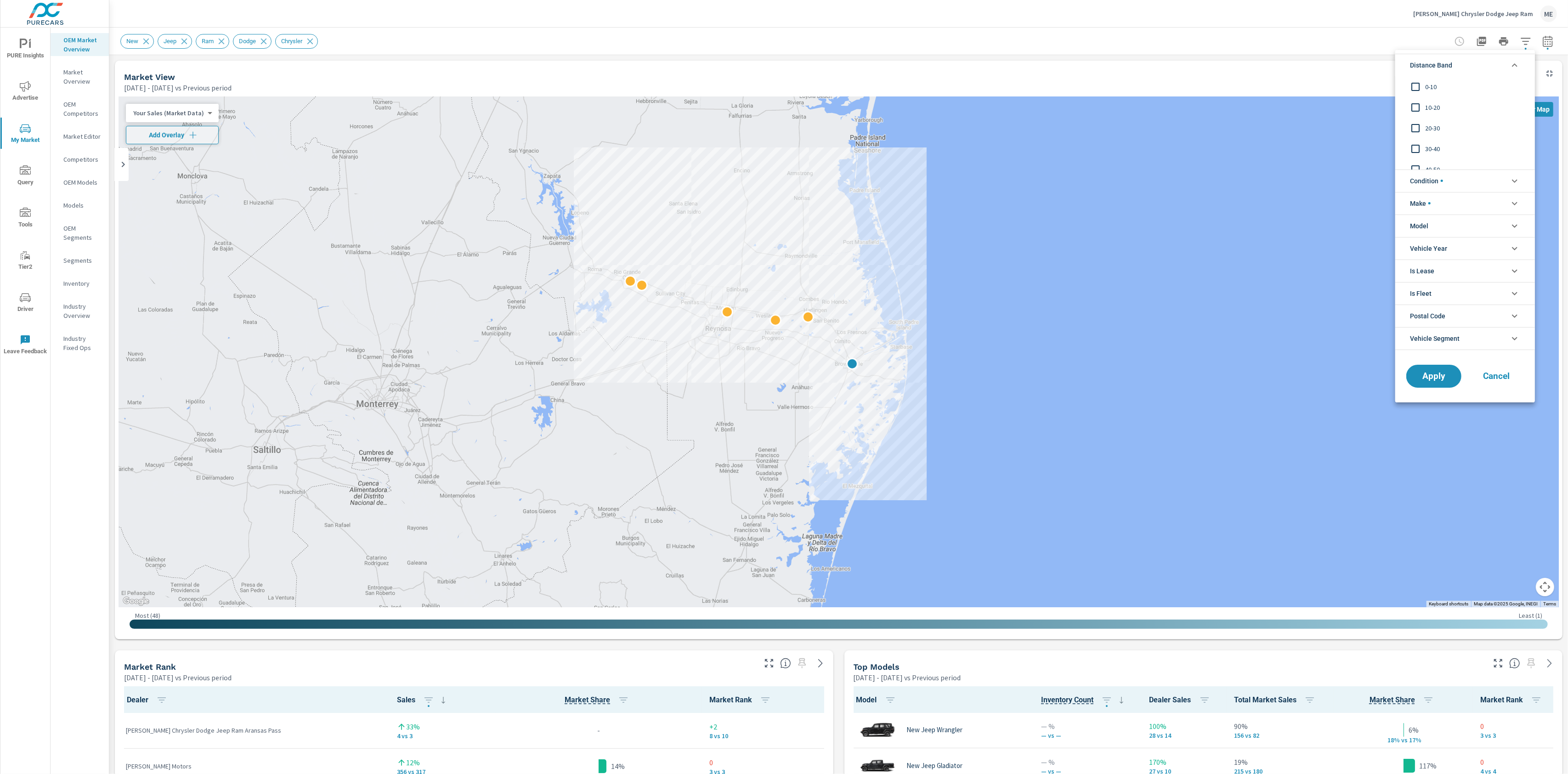
click at [1435, 83] on span "0-10" at bounding box center [1475, 87] width 100 height 11
click at [1439, 104] on span "10-20" at bounding box center [1475, 107] width 100 height 11
click at [1433, 127] on span "20-30" at bounding box center [1475, 128] width 100 height 11
click at [1439, 181] on span "Condition" at bounding box center [1427, 181] width 33 height 22
click at [1444, 410] on button "Apply" at bounding box center [1433, 417] width 57 height 24
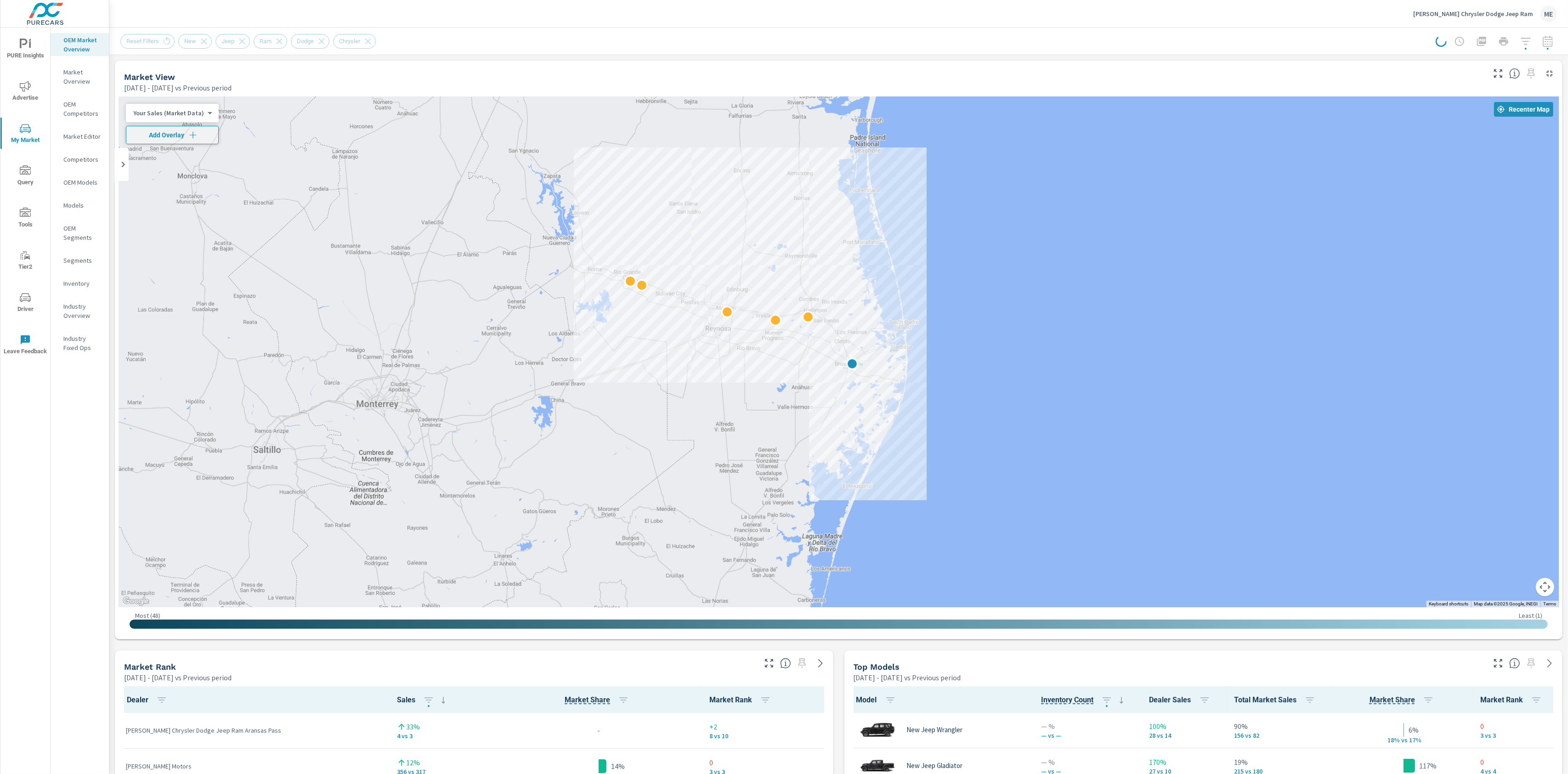
click at [941, 8] on div "[PERSON_NAME] Chrysler Dodge Jeep Ram ME" at bounding box center [839, 14] width 1437 height 27
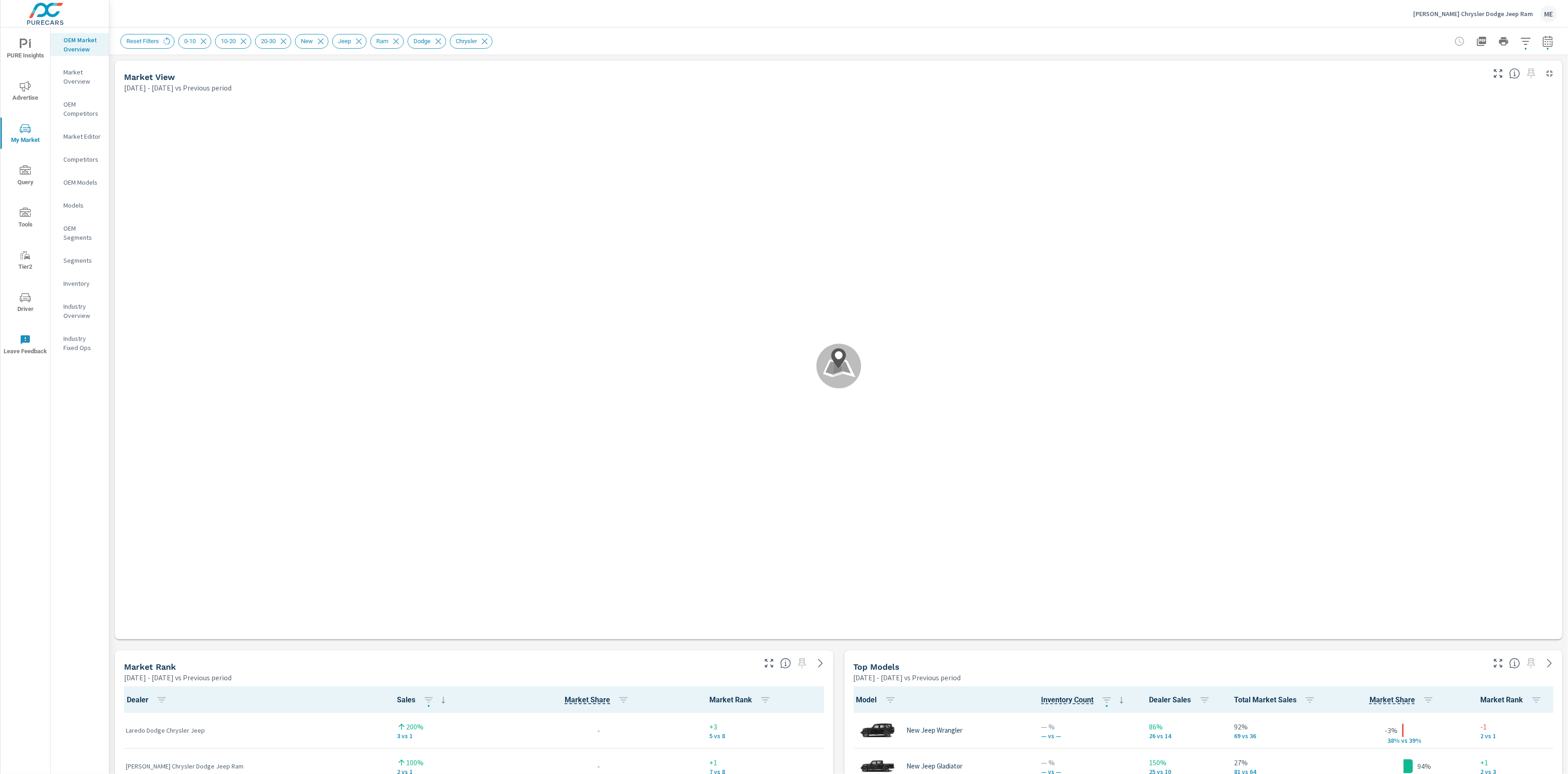
scroll to position [1, 0]
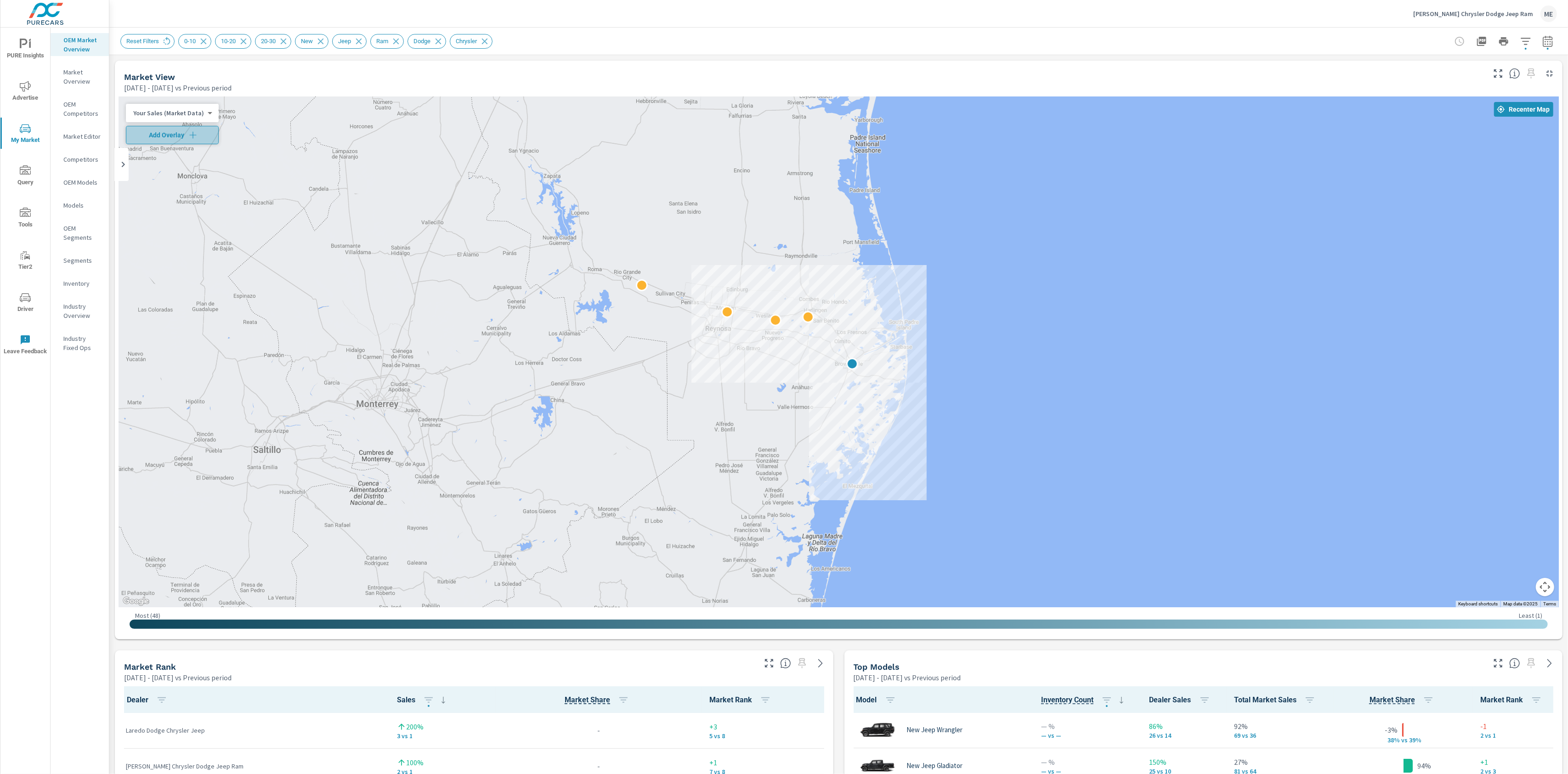
click at [177, 134] on span "Add Overlay" at bounding box center [172, 135] width 85 height 9
click at [1549, 46] on button "button" at bounding box center [1547, 41] width 18 height 18
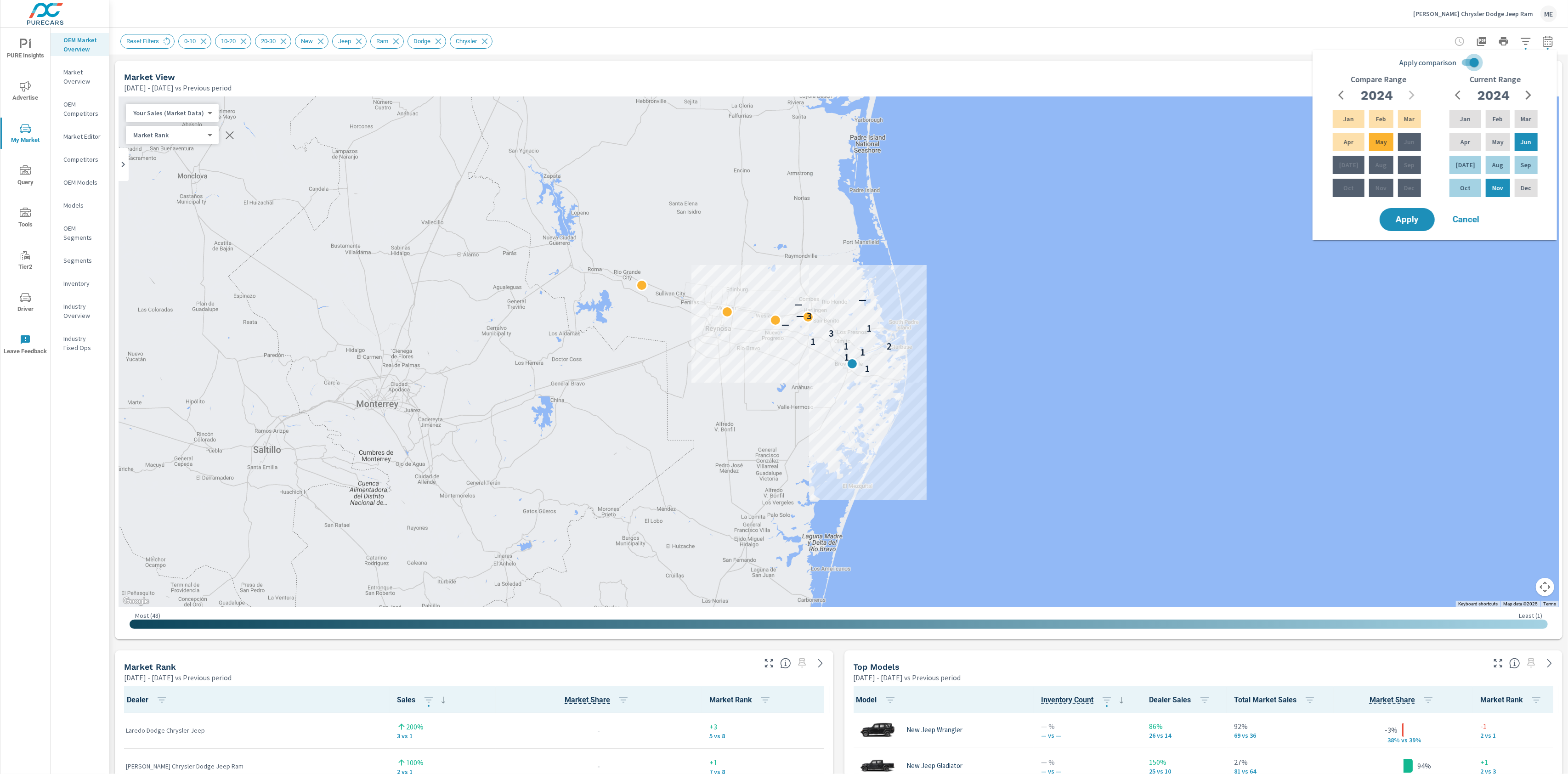
click at [1474, 57] on input "Apply comparison" at bounding box center [1474, 63] width 53 height 18
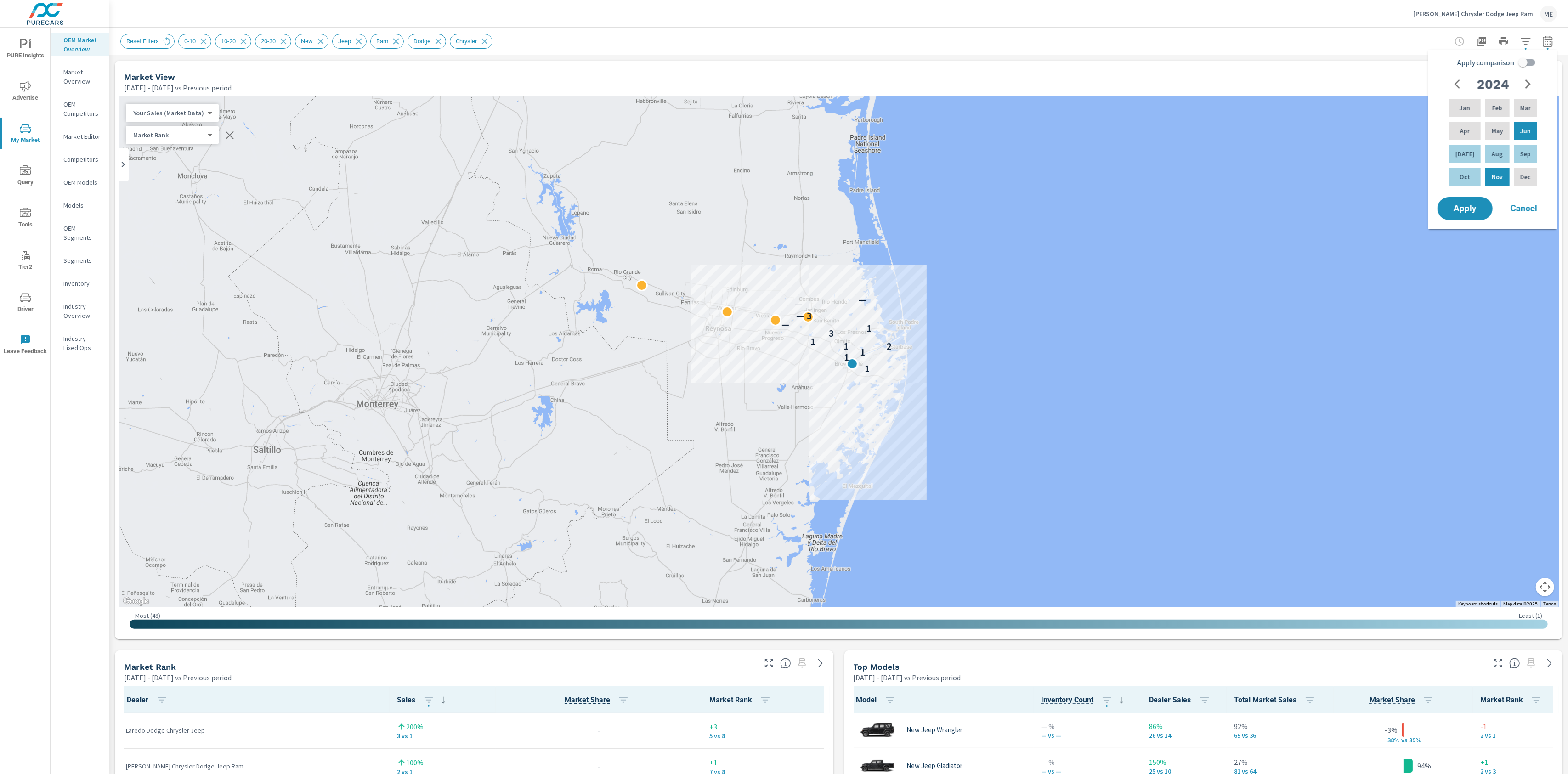
click at [1531, 58] on input "Apply comparison" at bounding box center [1523, 63] width 53 height 18
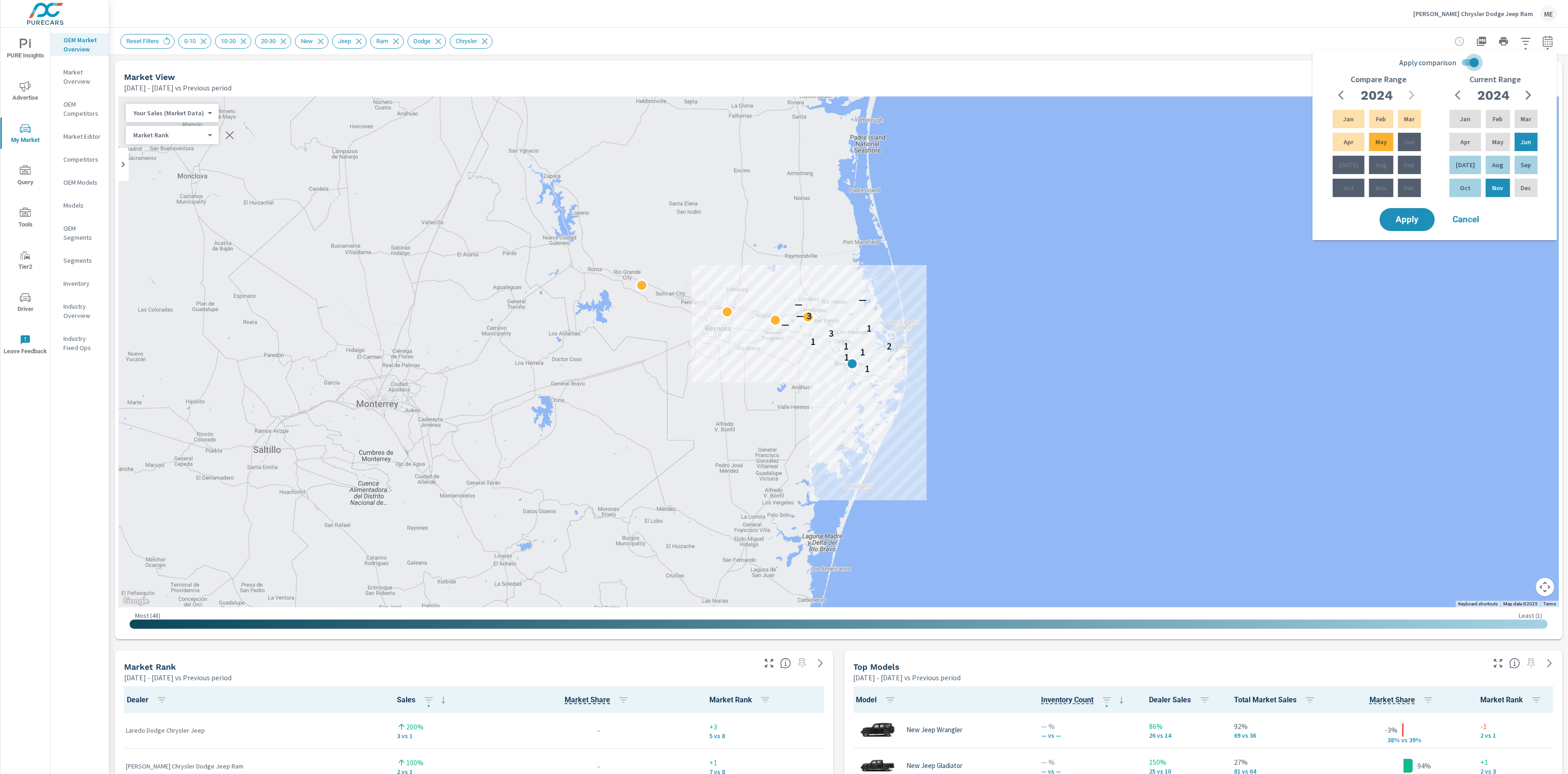
click at [1477, 62] on input "Apply comparison" at bounding box center [1474, 63] width 53 height 18
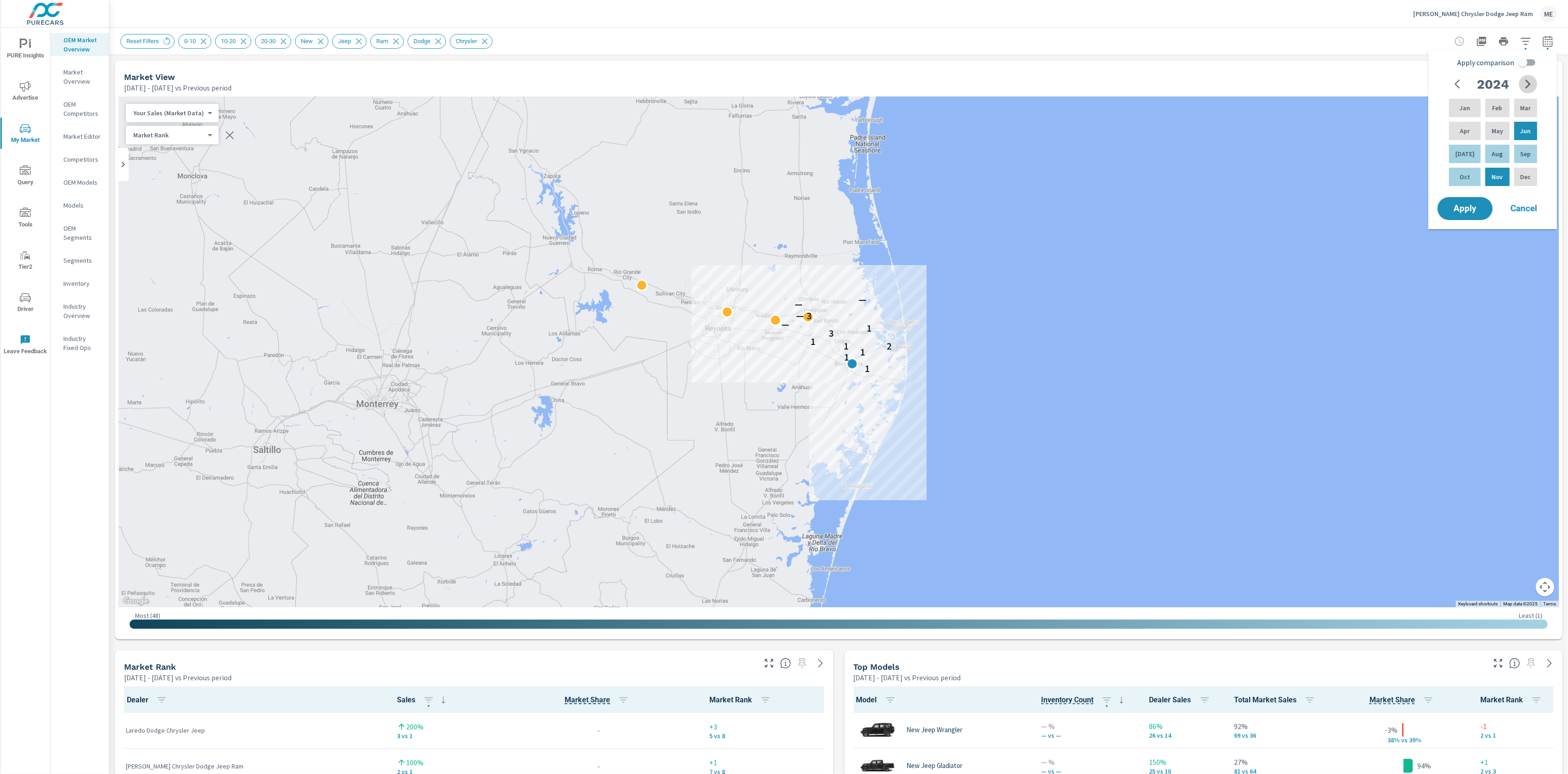
click at [1526, 83] on icon "button" at bounding box center [1528, 84] width 11 height 11
drag, startPoint x: 1465, startPoint y: 135, endPoint x: 1501, endPoint y: 133, distance: 36.1
click at [1466, 135] on div "Apr" at bounding box center [1465, 131] width 36 height 22
click at [1521, 131] on p "Jun" at bounding box center [1525, 131] width 10 height 9
click at [1530, 62] on input "Apply comparison" at bounding box center [1523, 63] width 53 height 18
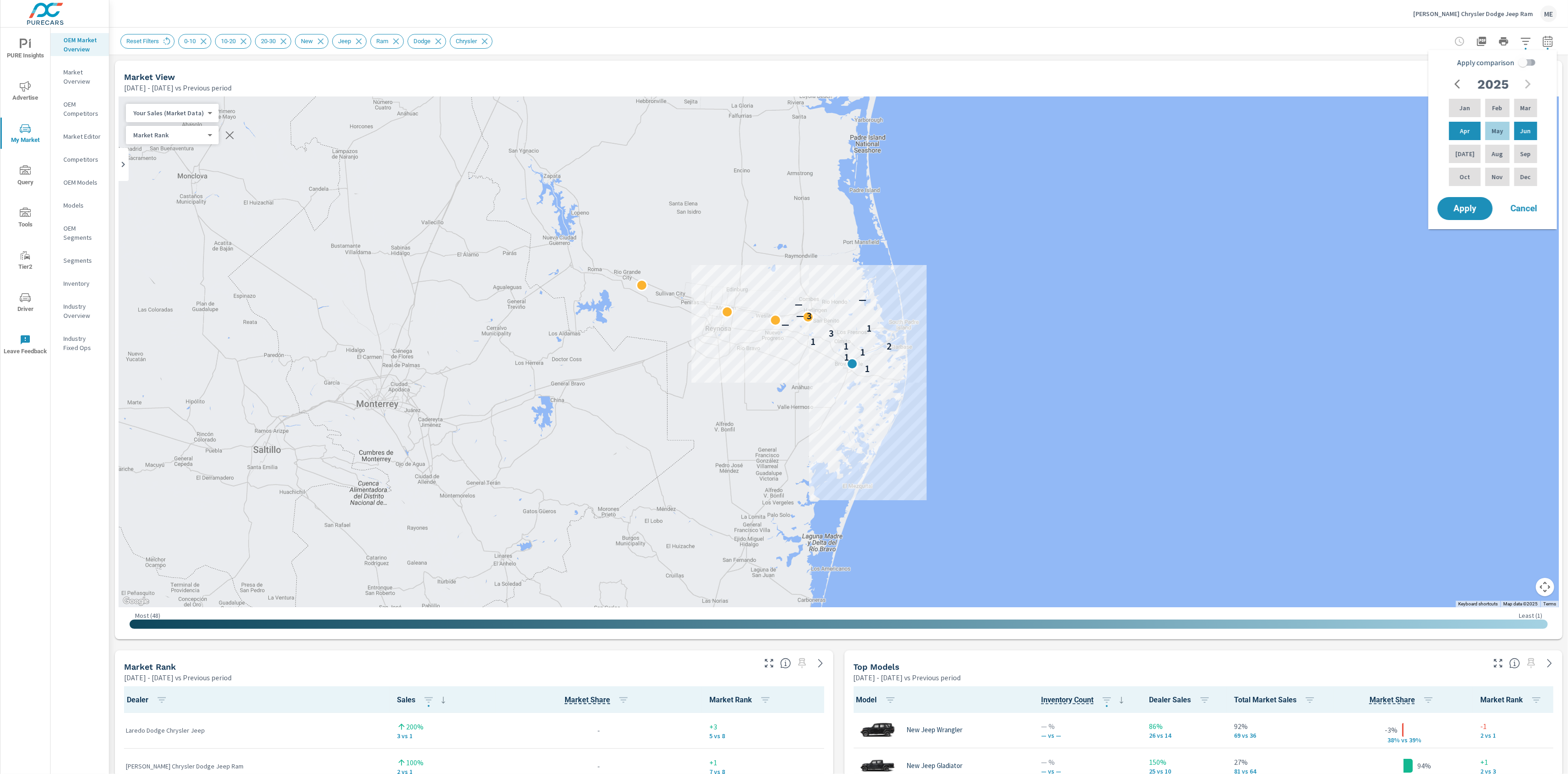
checkbox input "true"
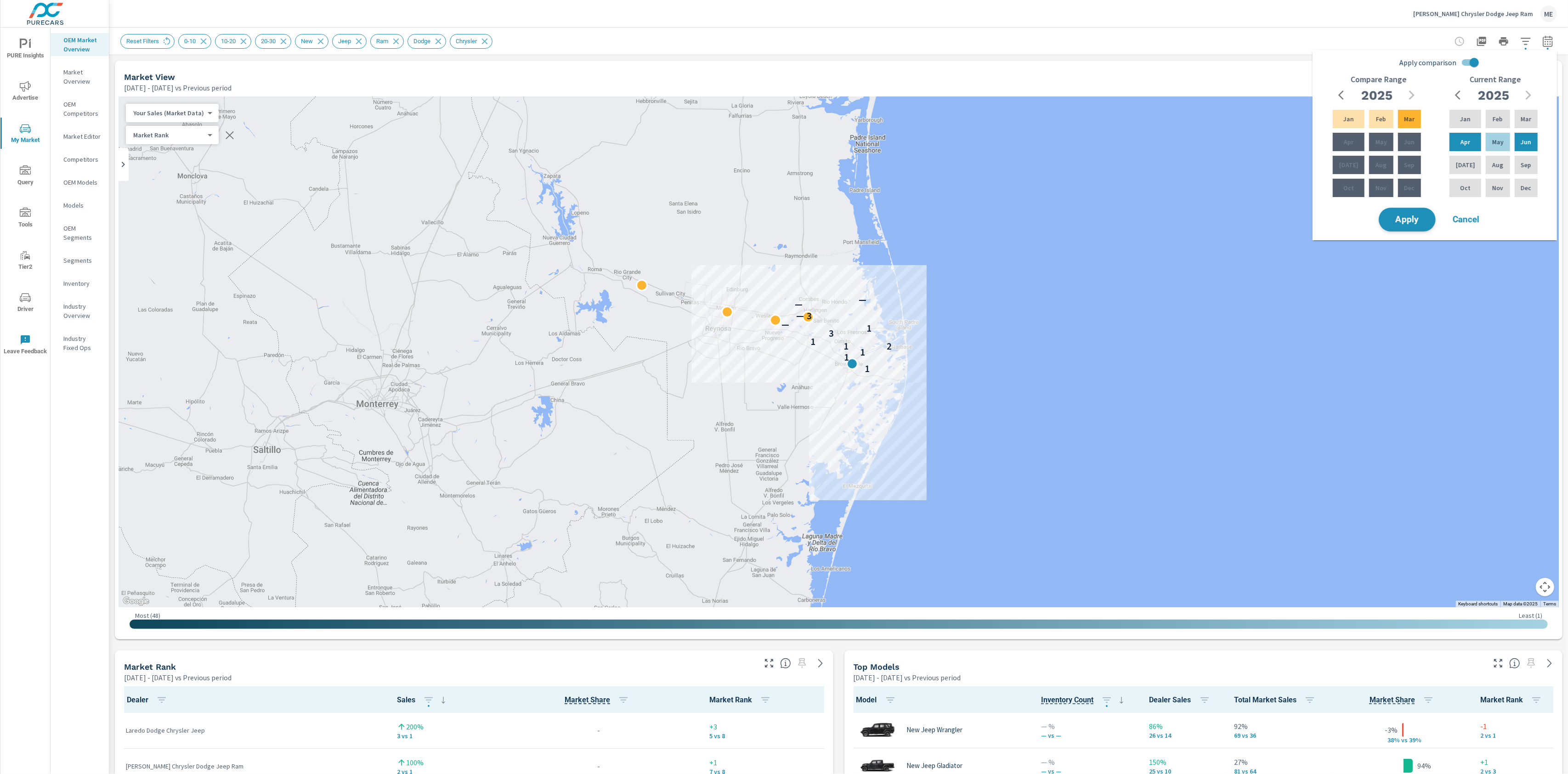
click at [1409, 217] on span "Apply" at bounding box center [1407, 219] width 38 height 9
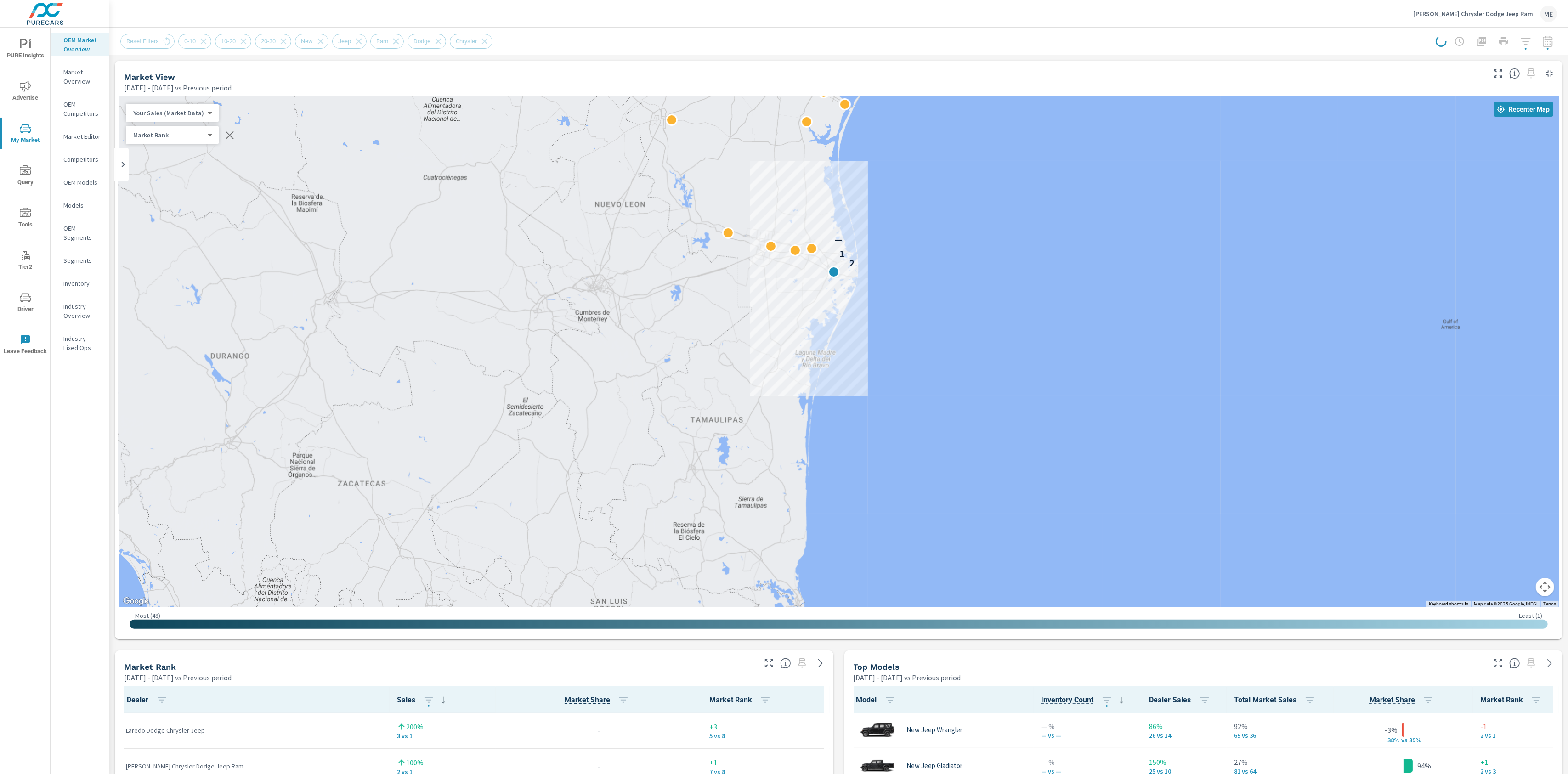
click at [1070, 24] on div "Boggus Tipton Chrysler Dodge Jeep Ram ME" at bounding box center [839, 14] width 1437 height 27
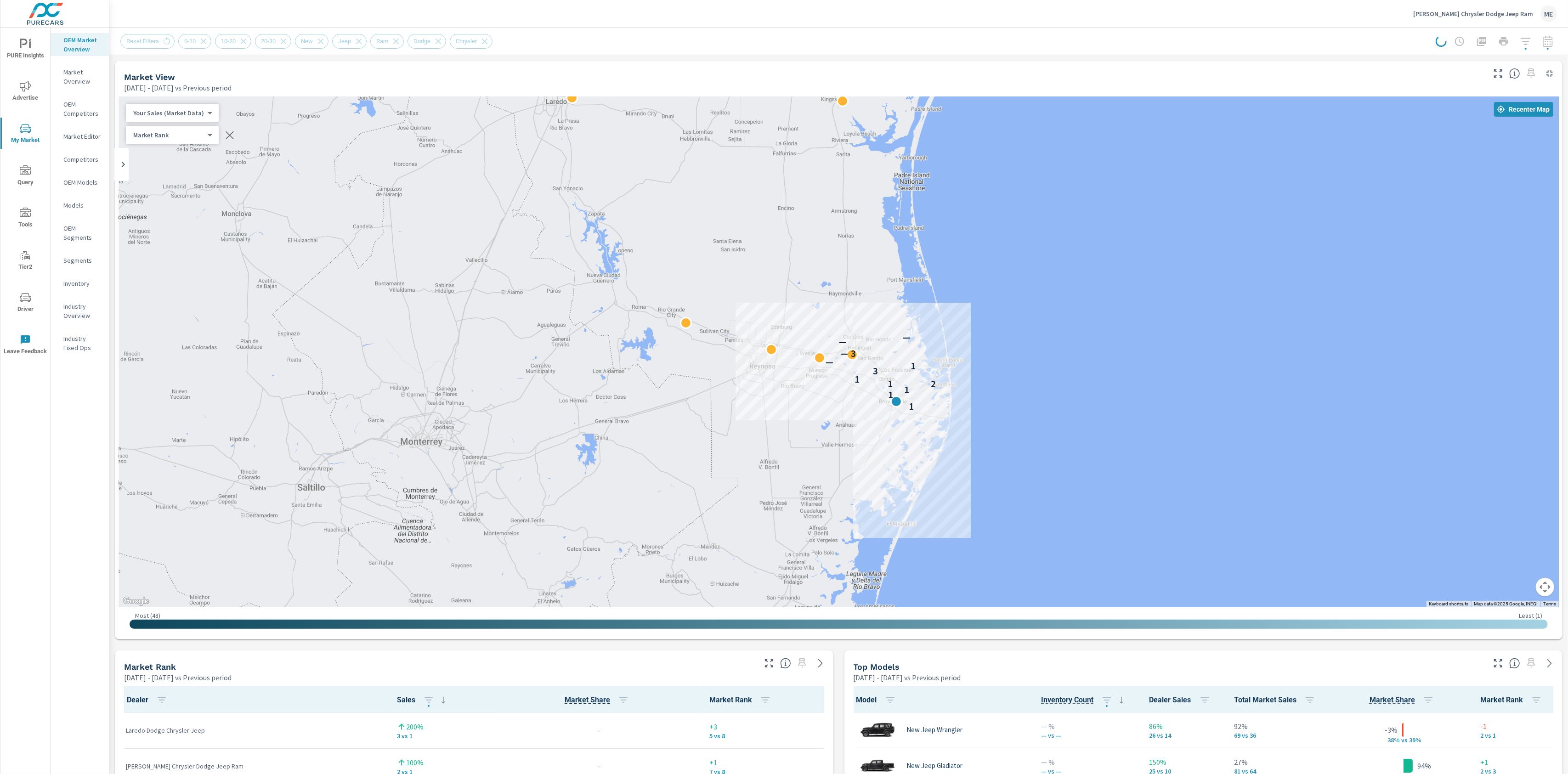
drag, startPoint x: 894, startPoint y: 257, endPoint x: 1028, endPoint y: 382, distance: 183.3
click at [1028, 382] on div "1 1 1 1 2 1 3 1 — 3 — — —" at bounding box center [838, 351] width 1440 height 511
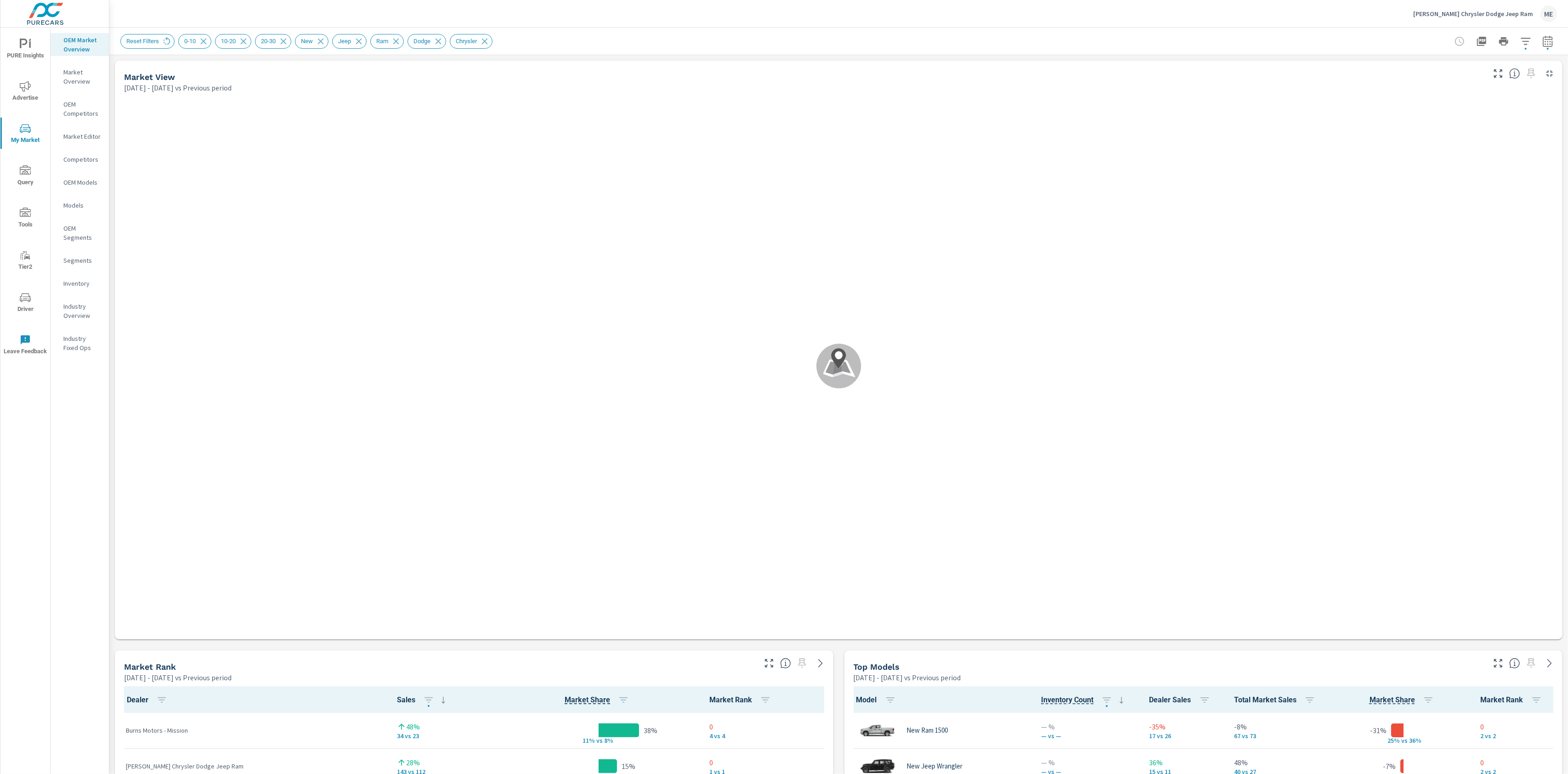
scroll to position [1, 0]
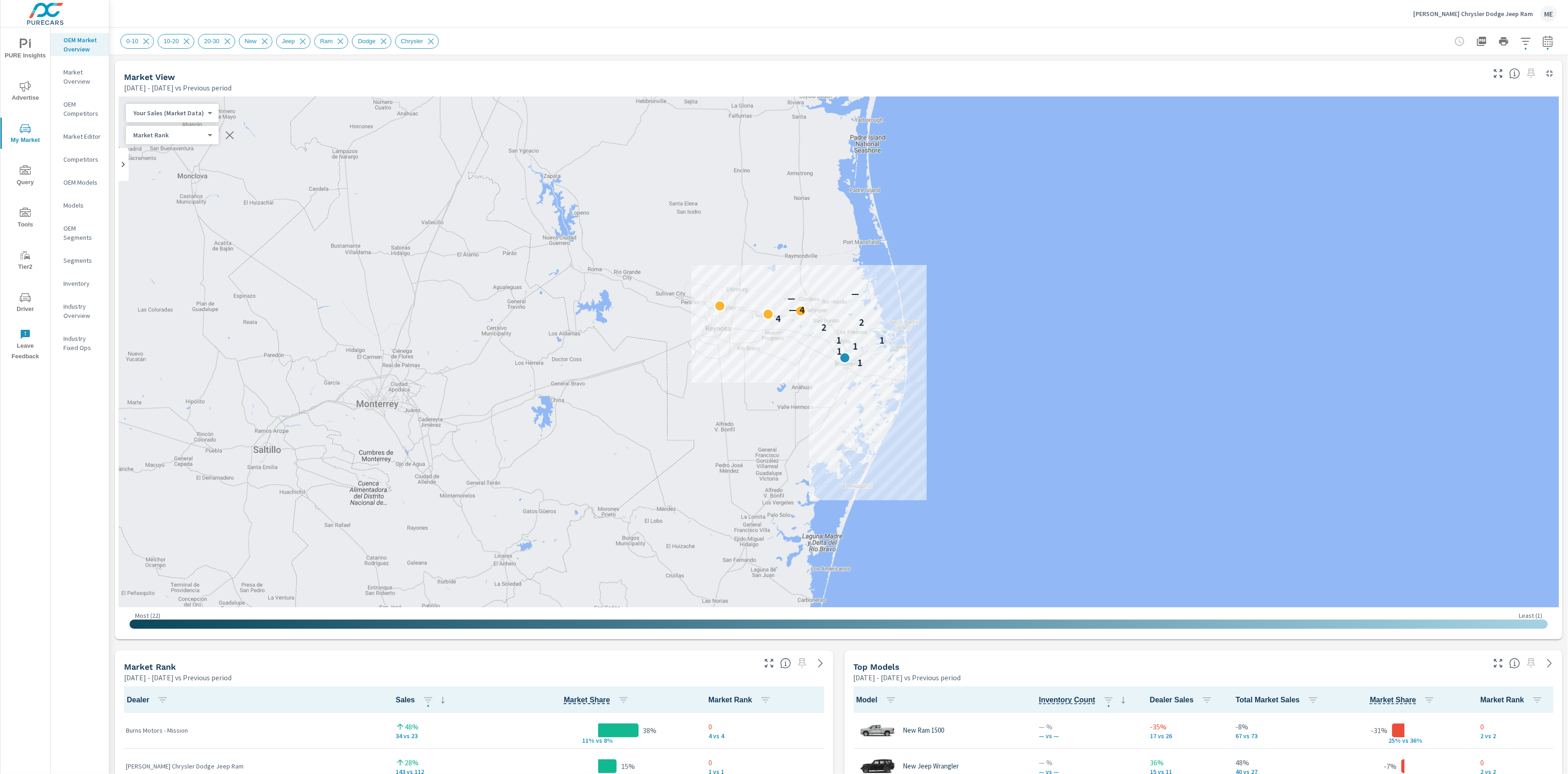
scroll to position [1, 0]
click at [807, 34] on div "0-10 10-20 20-30 New Jeep Ram Dodge Chrysler" at bounding box center [774, 42] width 1308 height 15
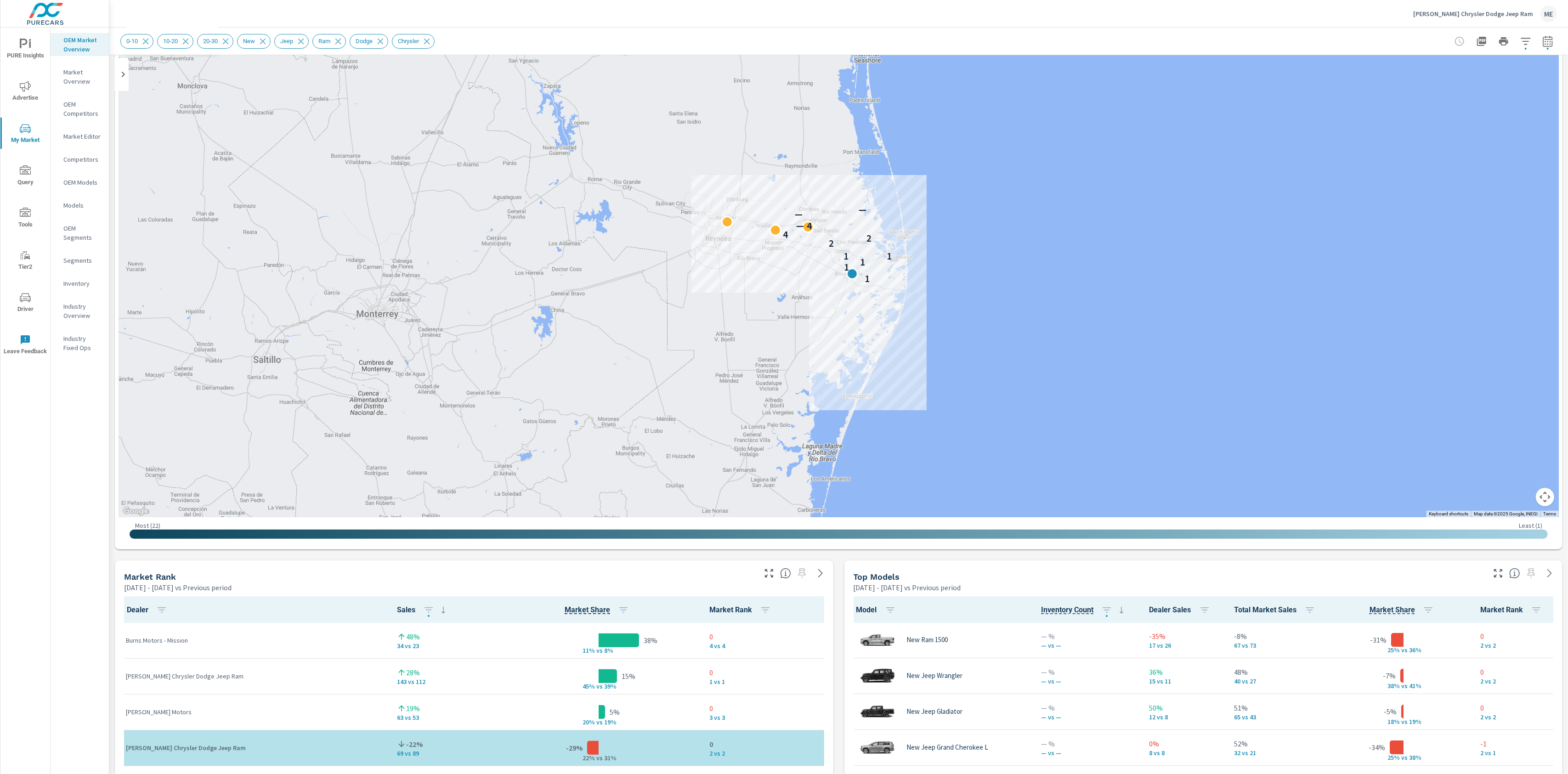
scroll to position [197, 0]
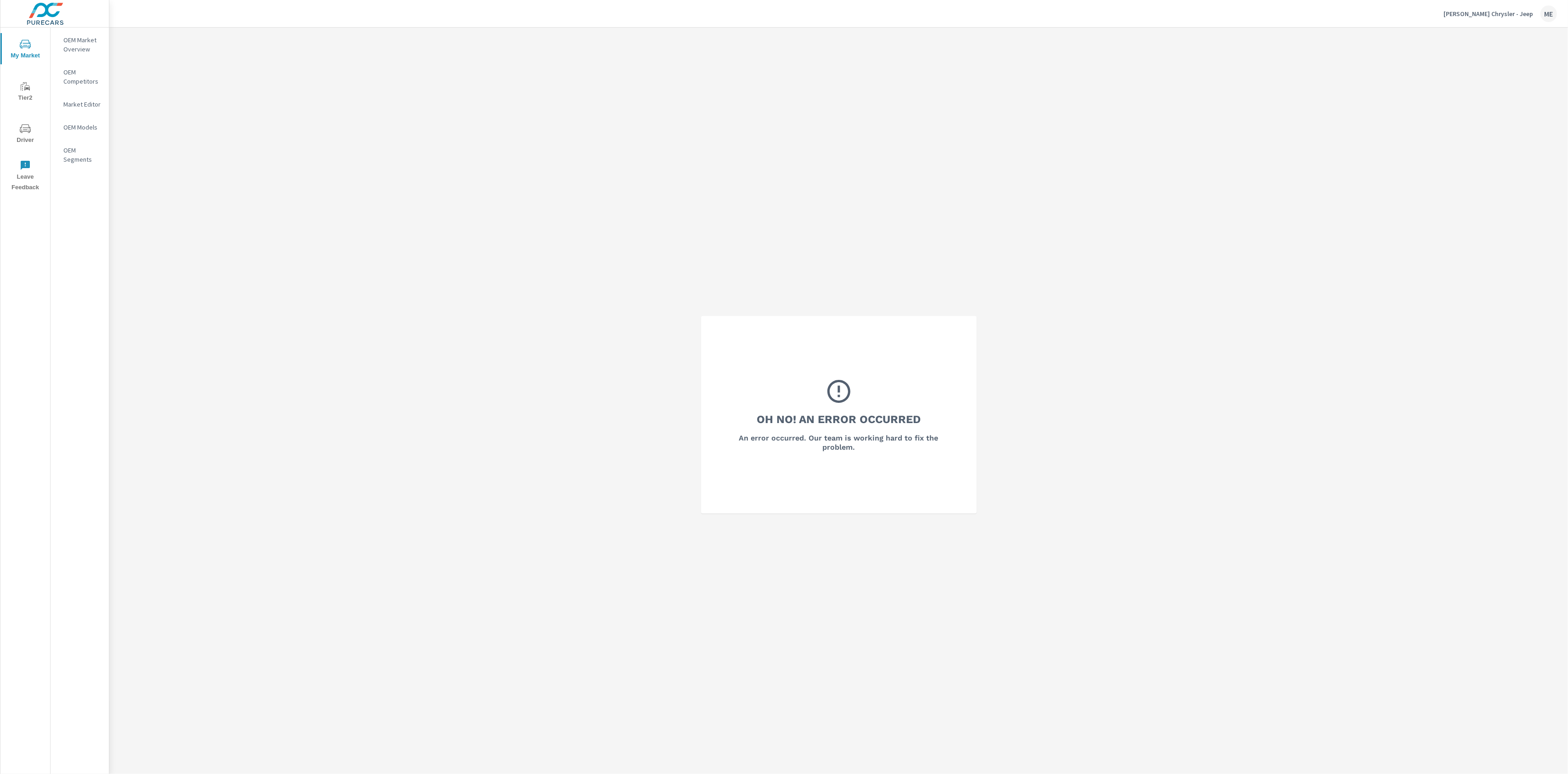
click at [83, 42] on p "OEM Market Overview" at bounding box center [83, 44] width 38 height 18
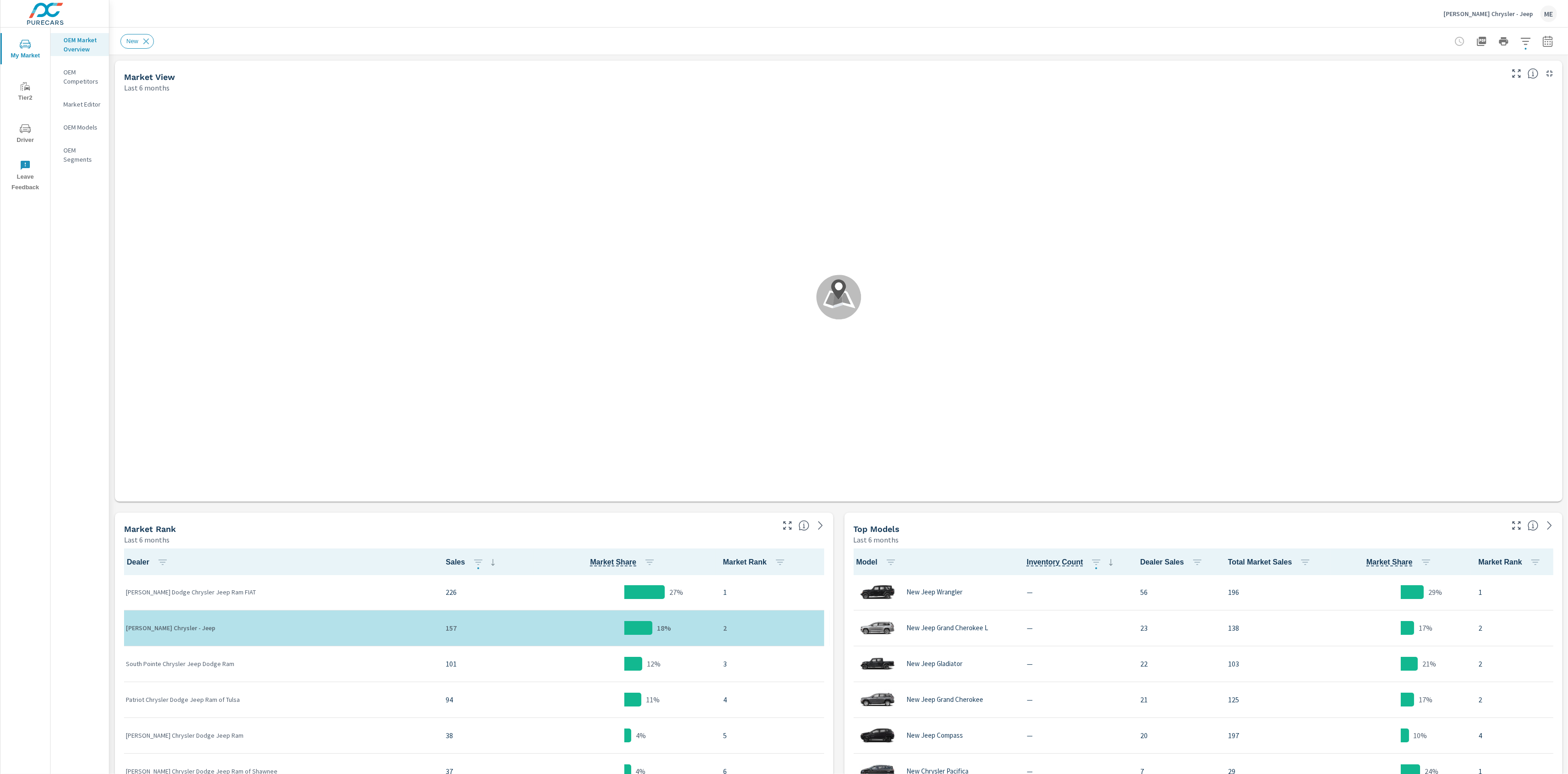
scroll to position [1, 0]
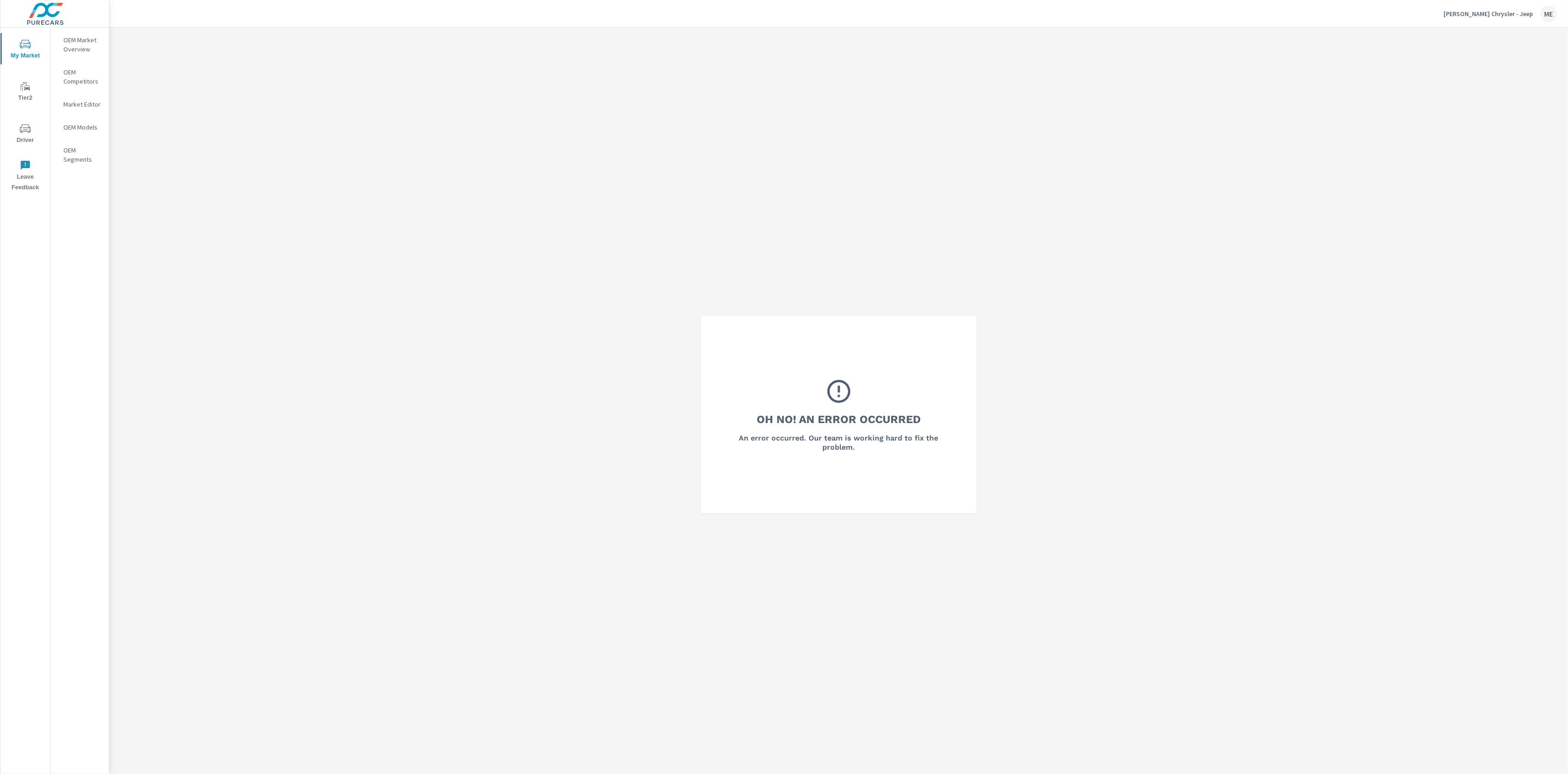
click at [68, 42] on p "OEM Market Overview" at bounding box center [83, 44] width 38 height 18
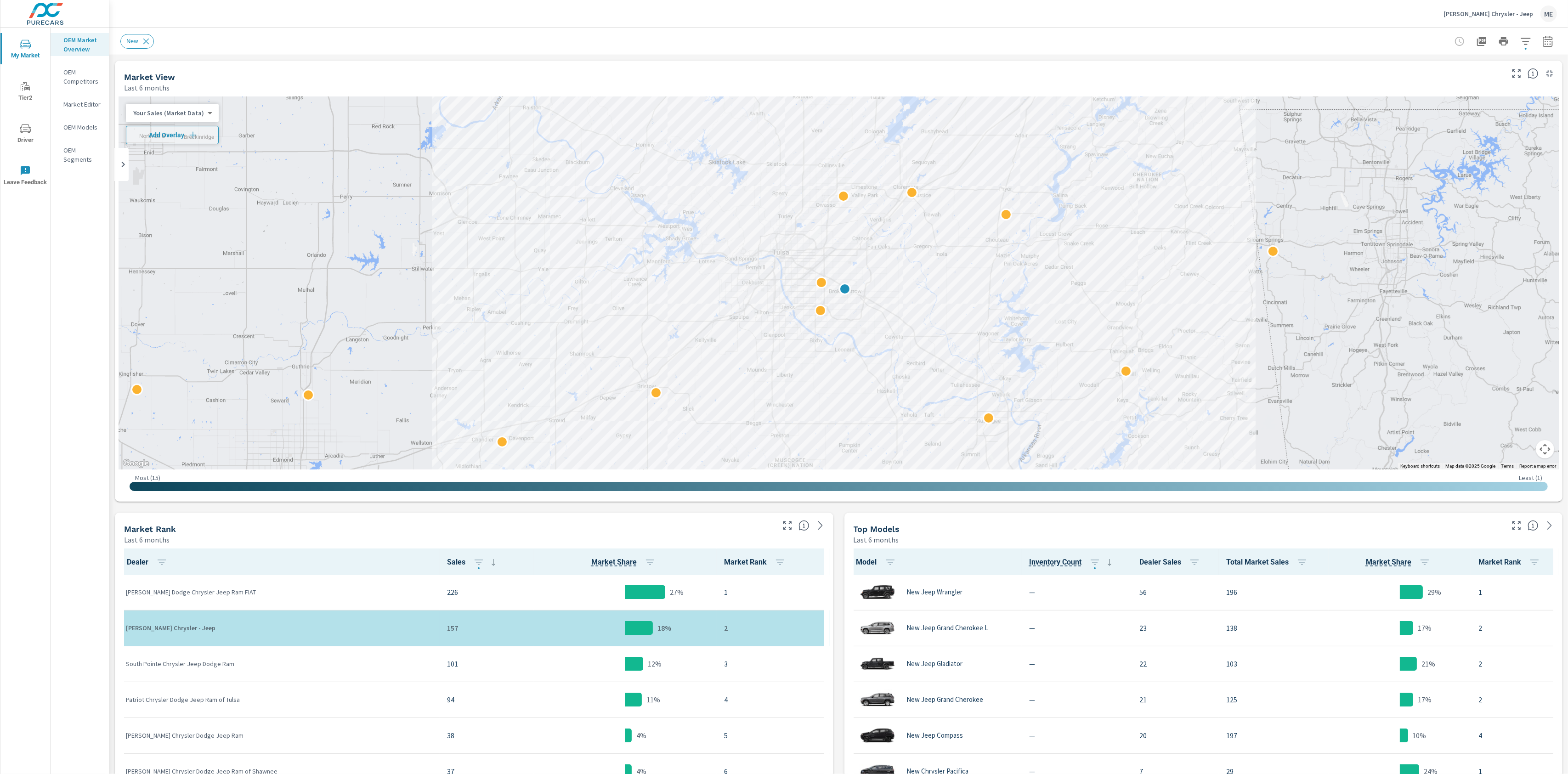
scroll to position [1, 0]
click at [1528, 45] on icon "button" at bounding box center [1526, 41] width 11 height 11
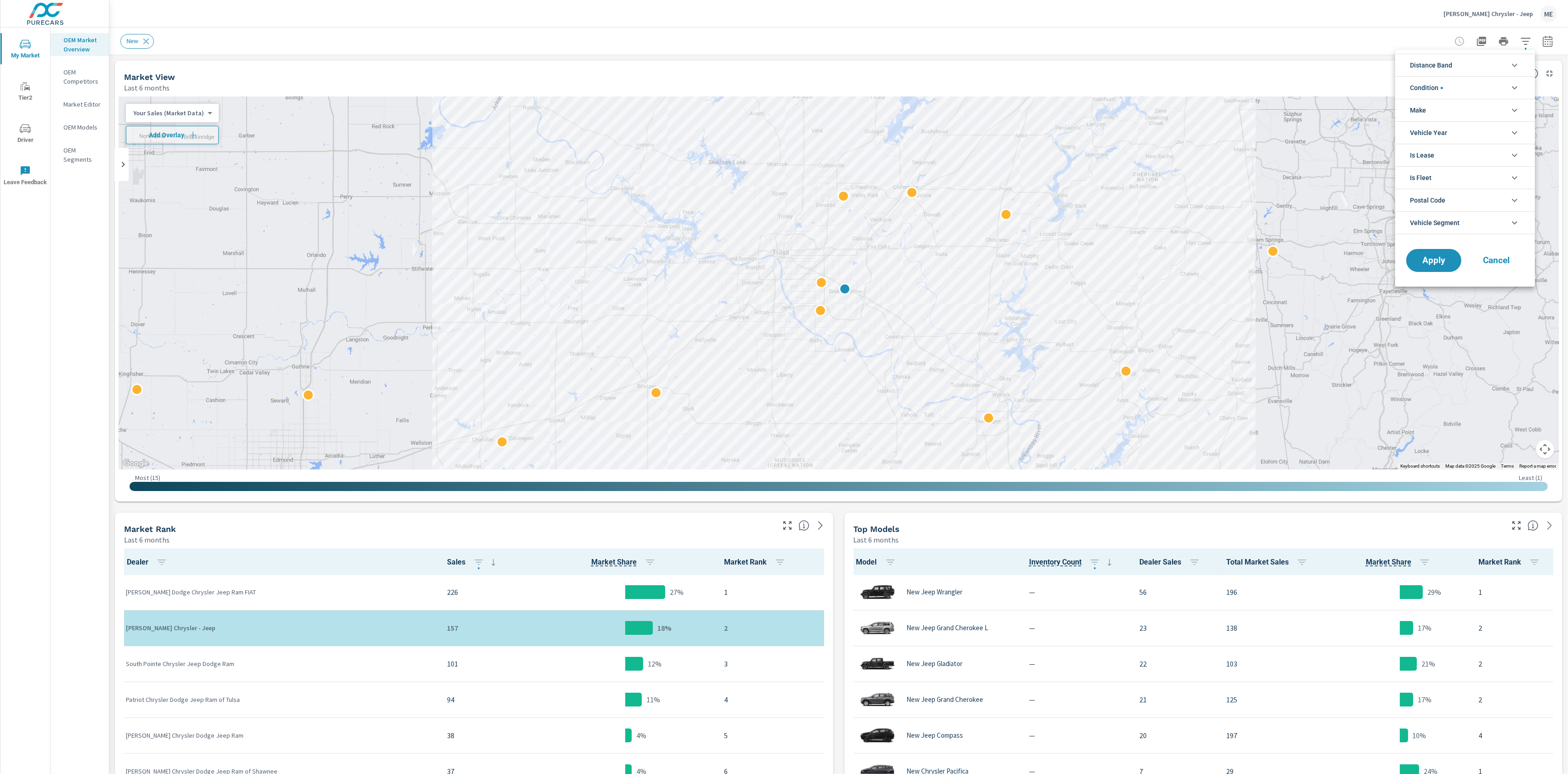
click at [1483, 64] on li "Distance Band" at bounding box center [1465, 65] width 139 height 23
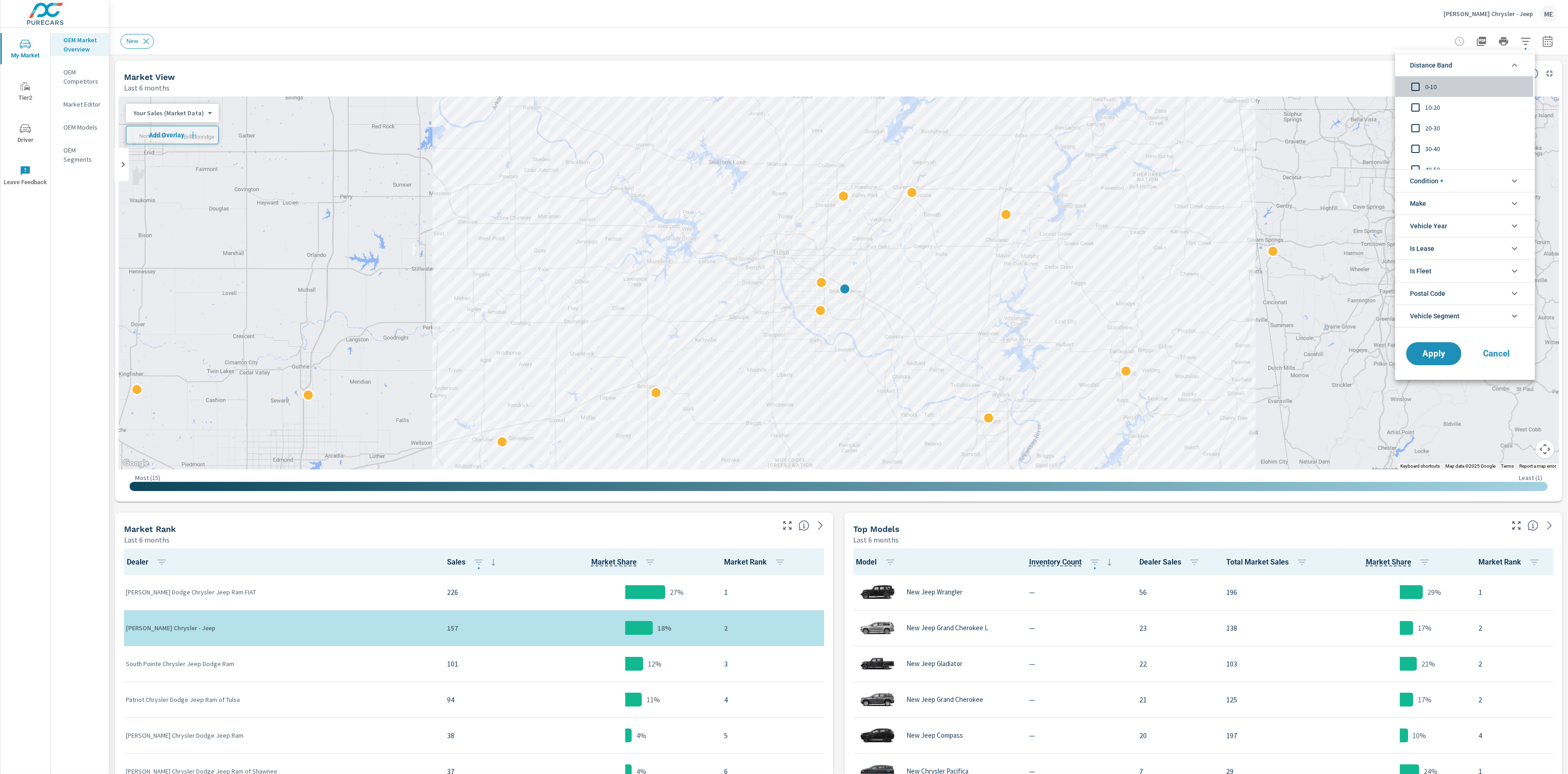
click at [1435, 85] on span "0-10" at bounding box center [1475, 87] width 100 height 11
drag, startPoint x: 1433, startPoint y: 182, endPoint x: 1437, endPoint y: 211, distance: 29.3
click at [1433, 182] on span "Condition" at bounding box center [1427, 181] width 33 height 22
click at [1438, 214] on div "Used" at bounding box center [1464, 223] width 138 height 21
click at [1438, 217] on div "Used" at bounding box center [1464, 223] width 138 height 21
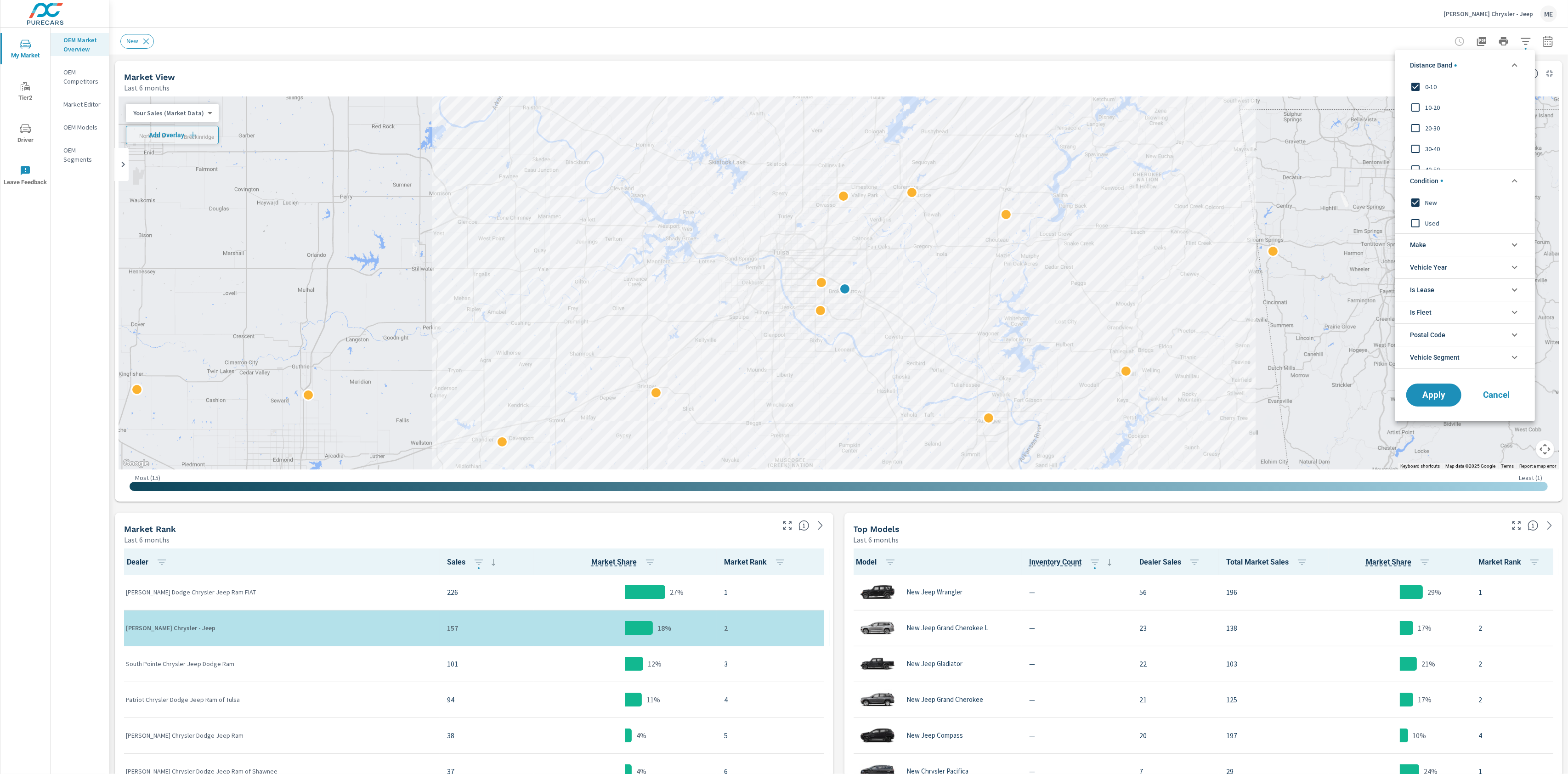
click at [1433, 240] on li "Make" at bounding box center [1465, 244] width 139 height 23
click at [1437, 267] on span "Jeep" at bounding box center [1475, 266] width 100 height 11
click at [1434, 284] on span "Chrysler" at bounding box center [1475, 286] width 100 height 11
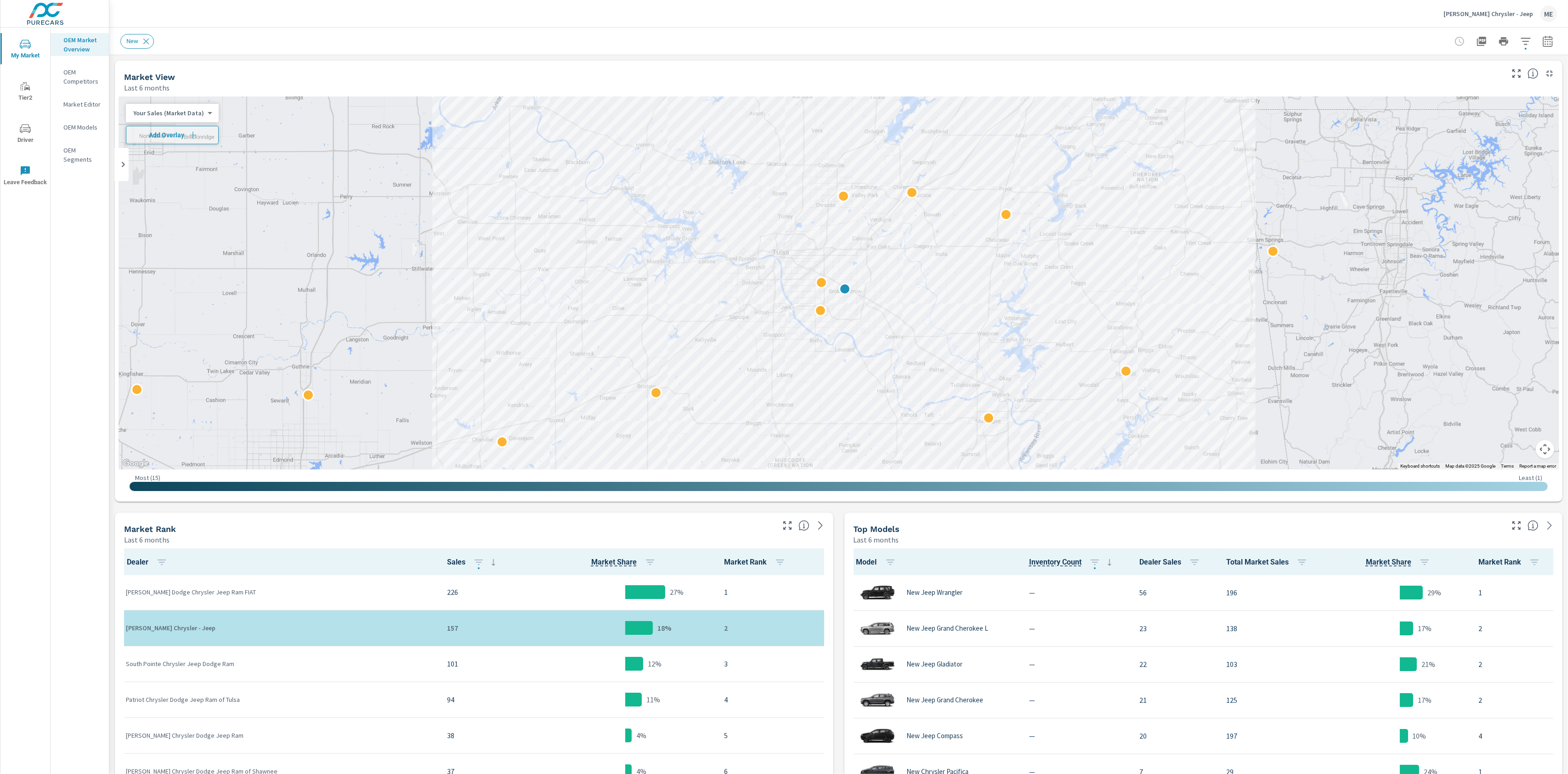
scroll to position [1, 0]
click at [1522, 38] on icon "button" at bounding box center [1525, 41] width 10 height 7
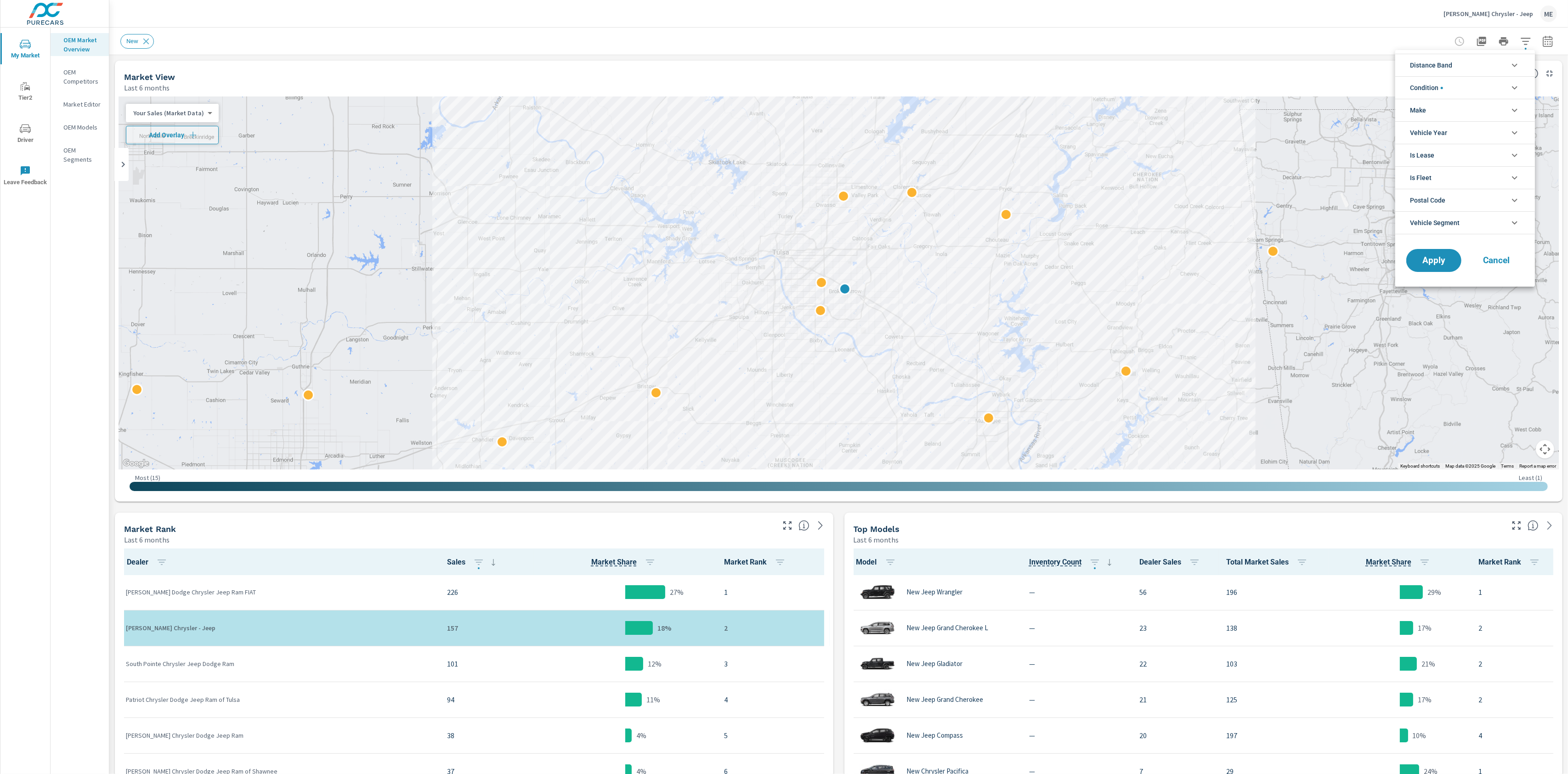
click at [1438, 105] on li "Make" at bounding box center [1465, 109] width 139 height 23
click at [1280, 54] on div at bounding box center [784, 387] width 1568 height 774
